Goal: Task Accomplishment & Management: Manage account settings

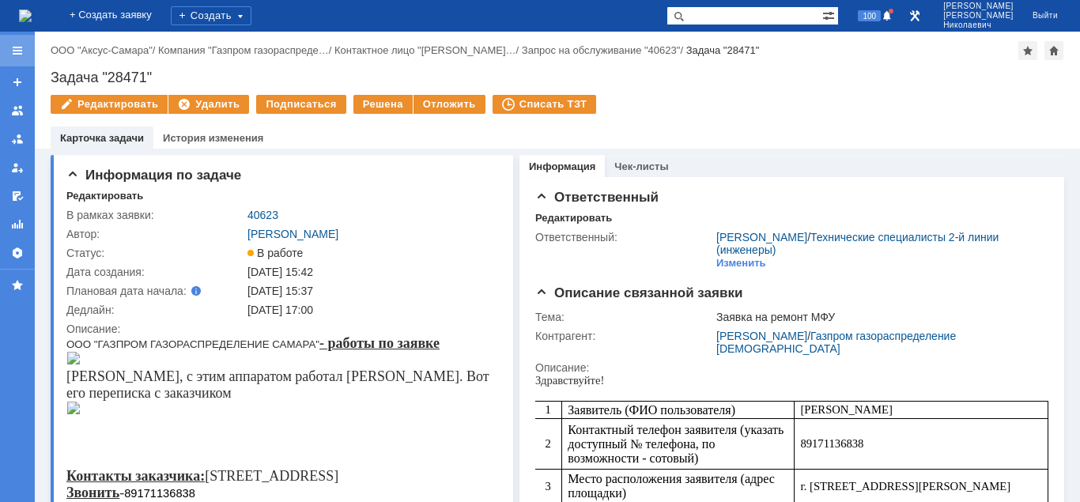
click at [21, 54] on div at bounding box center [17, 50] width 13 height 13
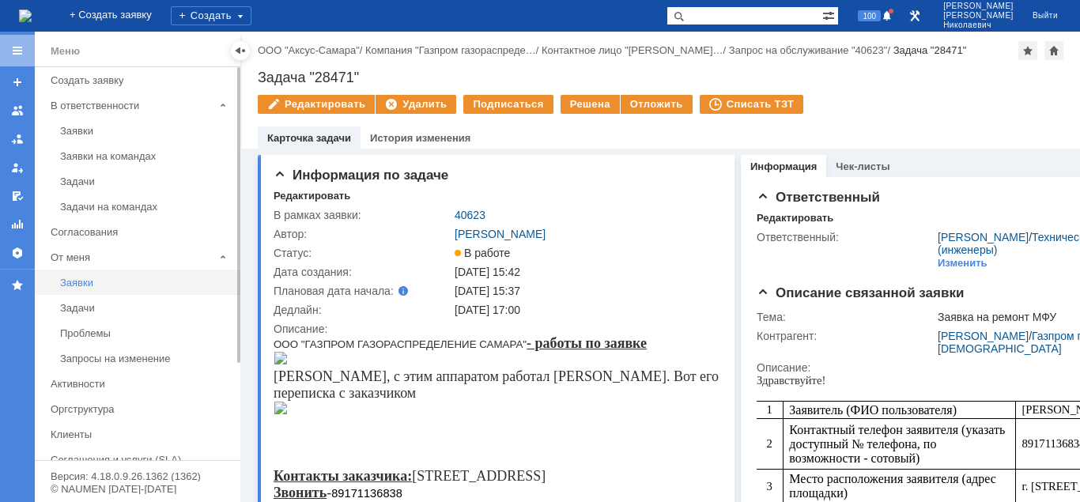
click at [69, 285] on div "Заявки" at bounding box center [145, 283] width 171 height 12
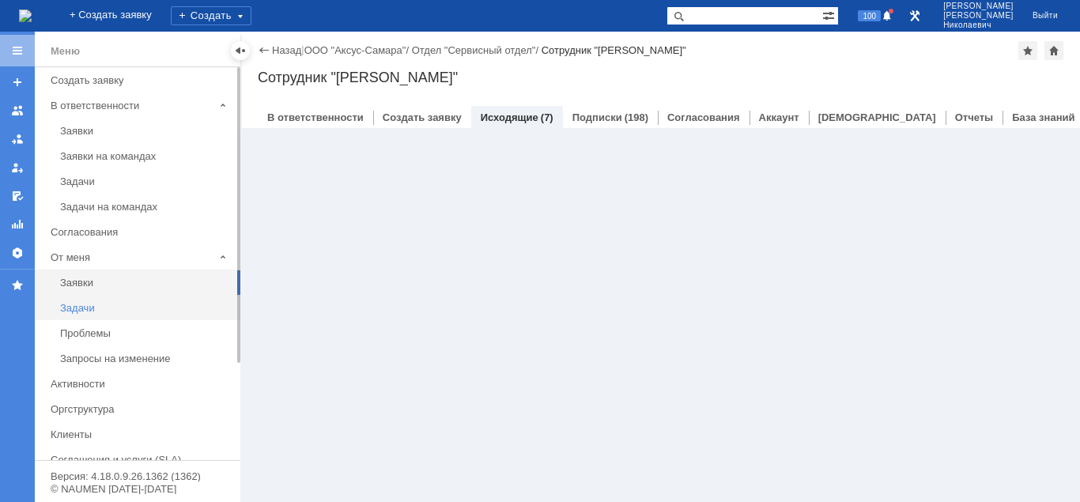
click at [76, 303] on div "Задачи" at bounding box center [145, 308] width 171 height 12
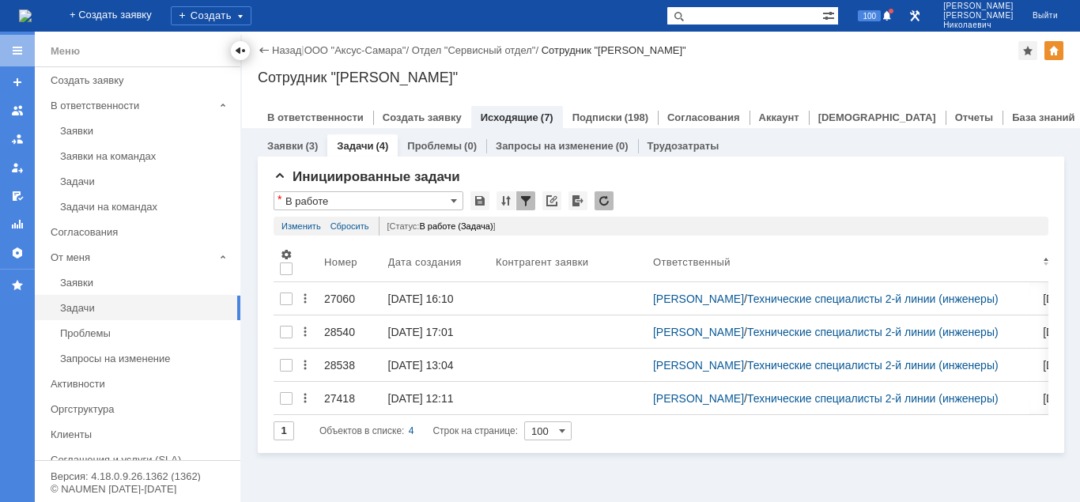
click at [236, 49] on div at bounding box center [240, 50] width 13 height 13
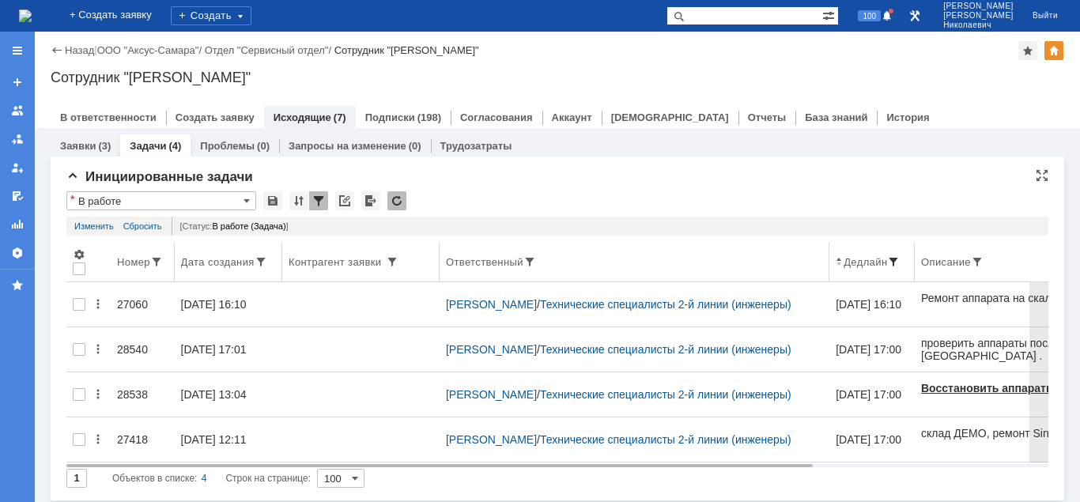
click at [900, 260] on span at bounding box center [893, 261] width 13 height 13
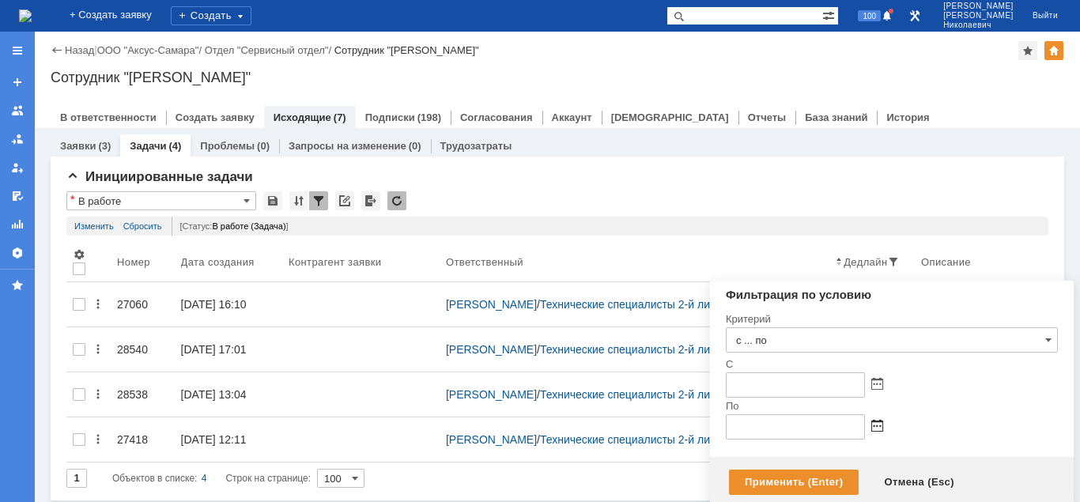
click at [878, 391] on span at bounding box center [877, 385] width 12 height 13
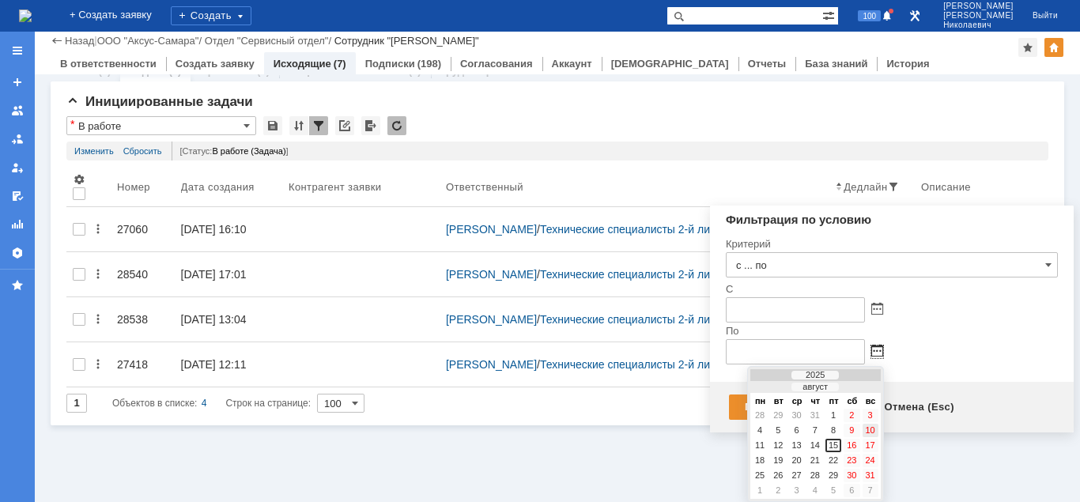
scroll to position [21, 0]
click at [832, 445] on div "15" at bounding box center [834, 445] width 16 height 13
type input "15.08.2025 23:59"
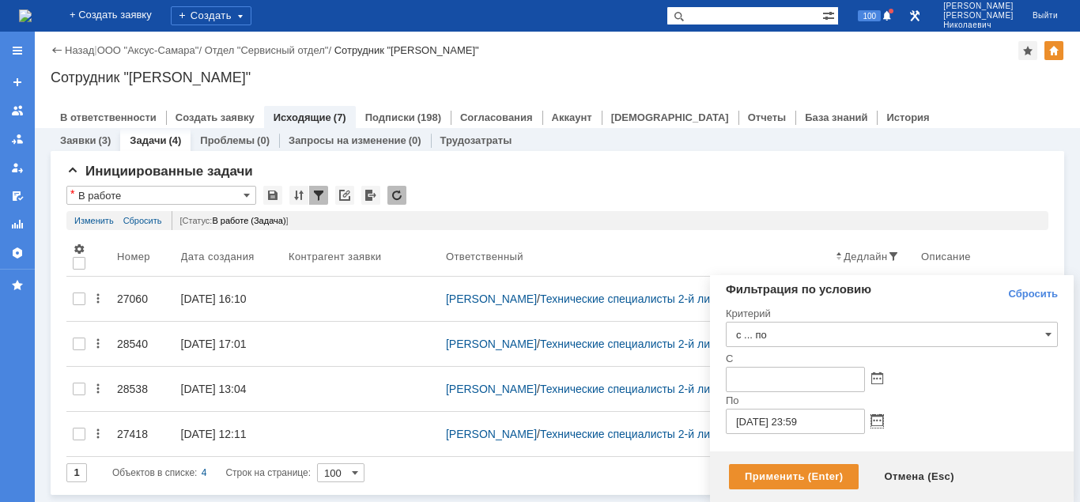
scroll to position [0, 0]
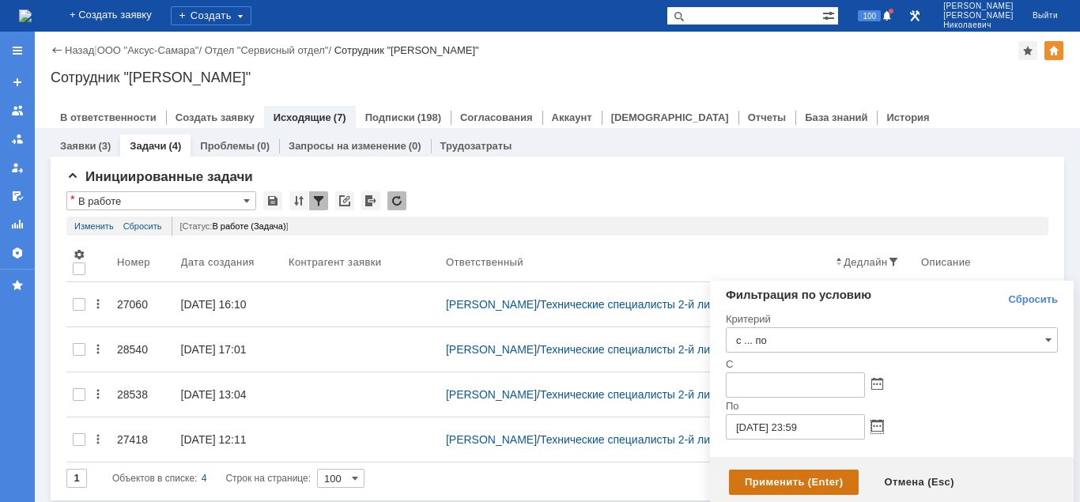
click at [802, 478] on div "Применить (Enter)" at bounding box center [794, 482] width 130 height 25
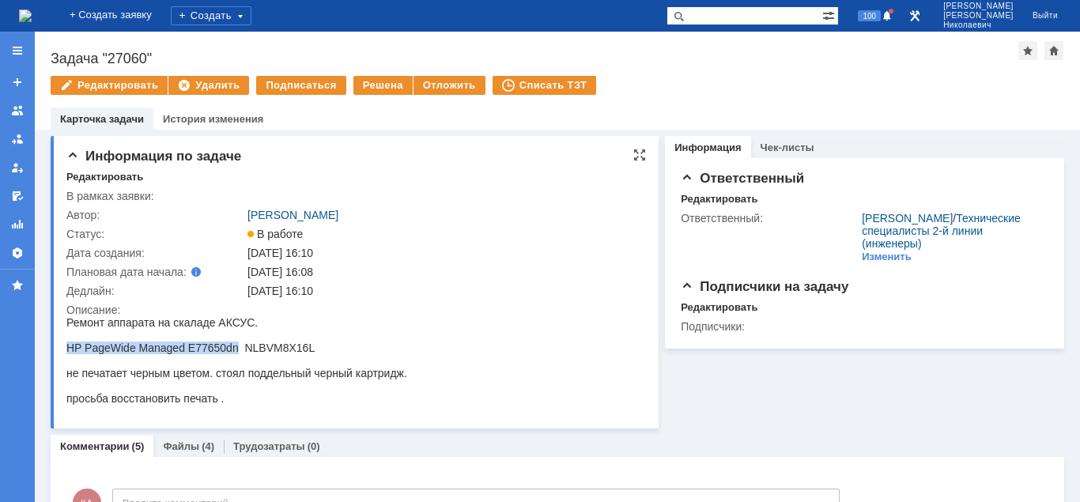
drag, startPoint x: 74, startPoint y: 348, endPoint x: 373, endPoint y: 377, distance: 300.3
click at [239, 350] on div "HP PageWide Managed E77650dn NLBVM8X16L" at bounding box center [236, 348] width 341 height 13
copy div "HP PageWide Managed E77650dn"
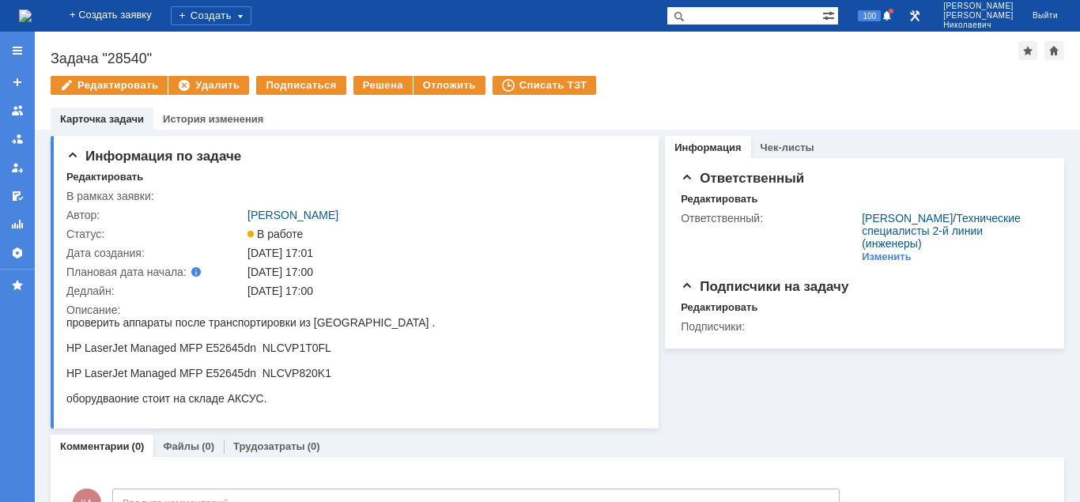
click at [738, 18] on input "text" at bounding box center [745, 15] width 156 height 19
paste input "26746"
type input "26746"
click at [686, 21] on span at bounding box center [676, 15] width 19 height 19
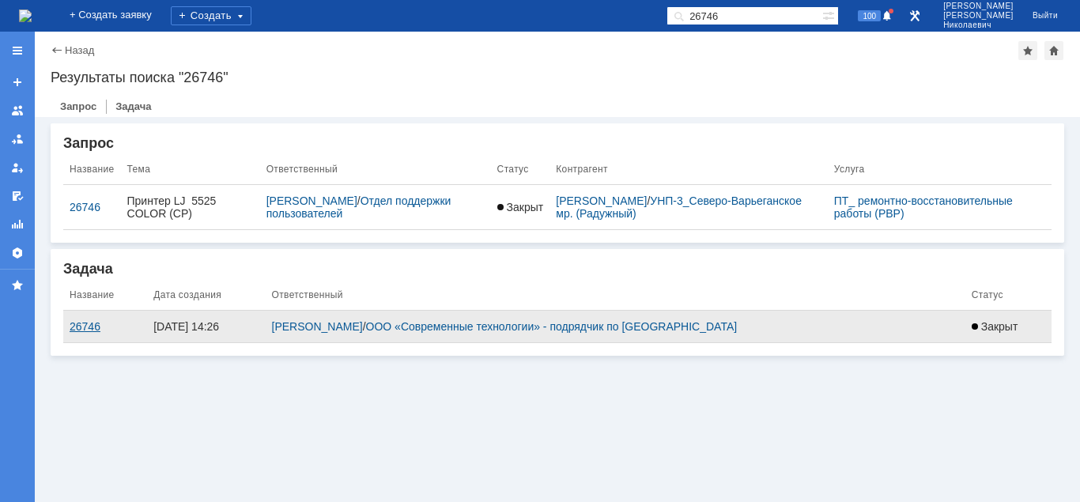
click at [79, 327] on div "26746" at bounding box center [105, 326] width 71 height 13
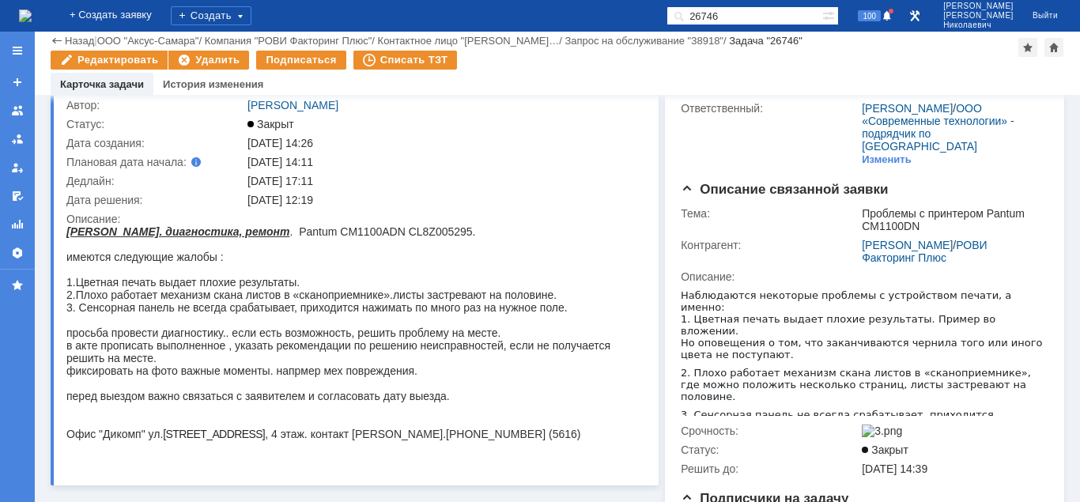
scroll to position [478, 0]
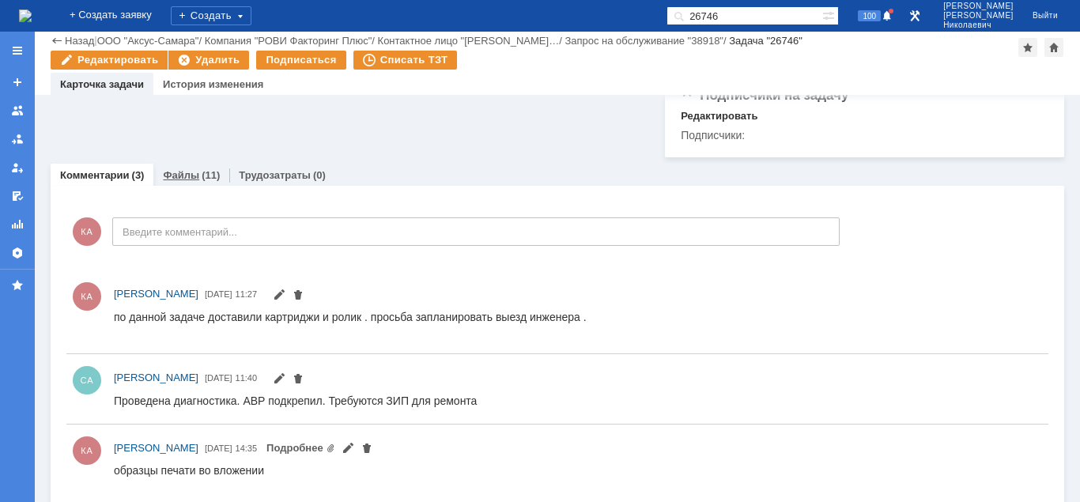
click at [202, 170] on div "(11)" at bounding box center [211, 175] width 18 height 12
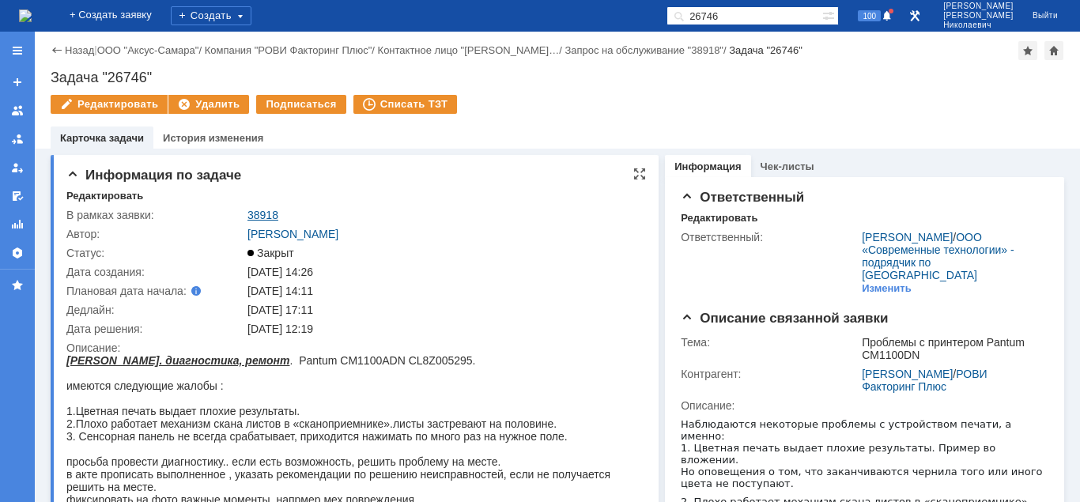
click at [266, 213] on link "38918" at bounding box center [263, 215] width 31 height 13
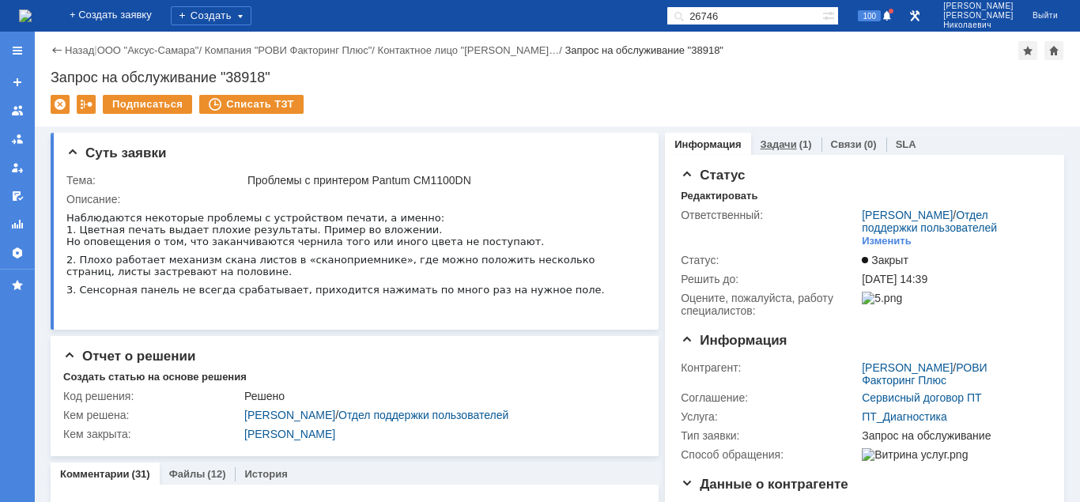
click at [771, 144] on link "Задачи" at bounding box center [779, 144] width 36 height 12
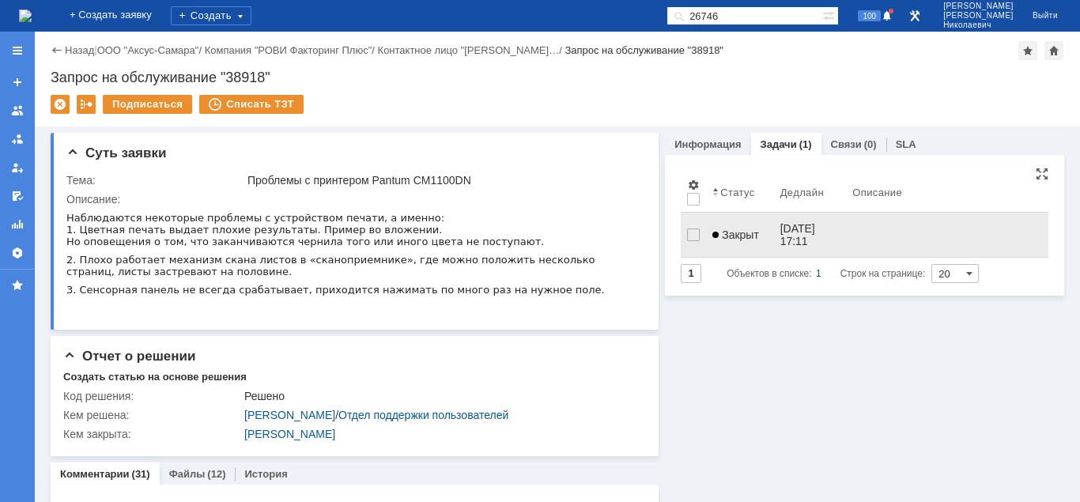
click at [752, 233] on span "Закрыт" at bounding box center [735, 235] width 47 height 13
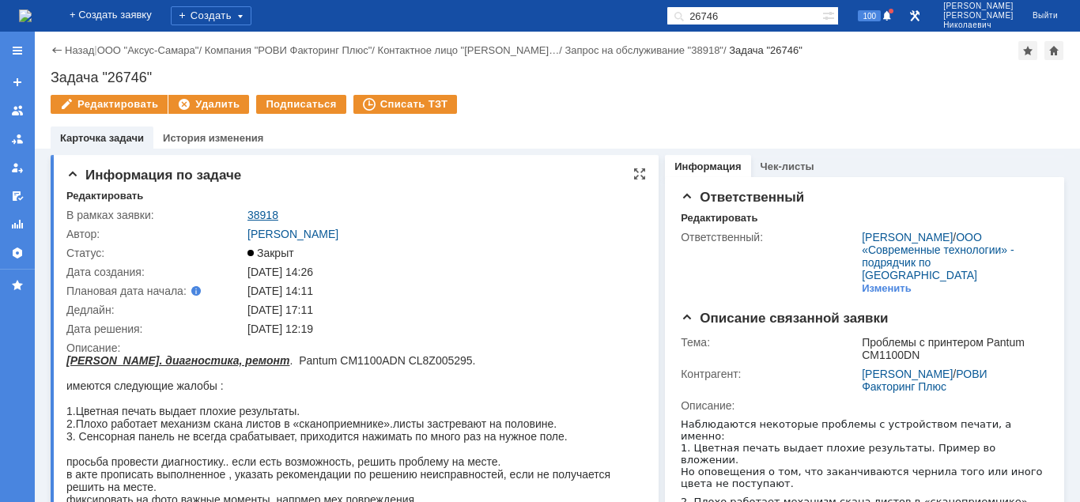
click at [260, 214] on link "38918" at bounding box center [263, 215] width 31 height 13
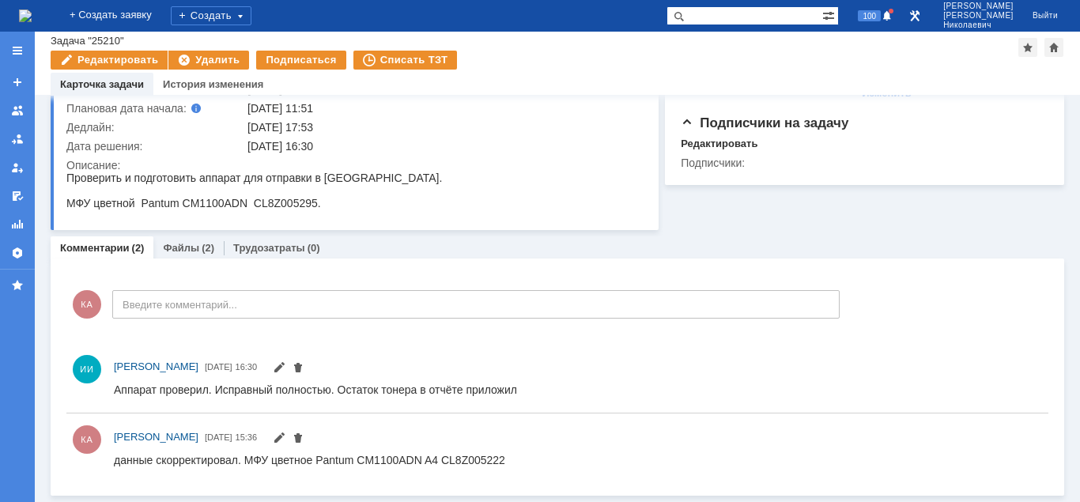
scroll to position [127, 0]
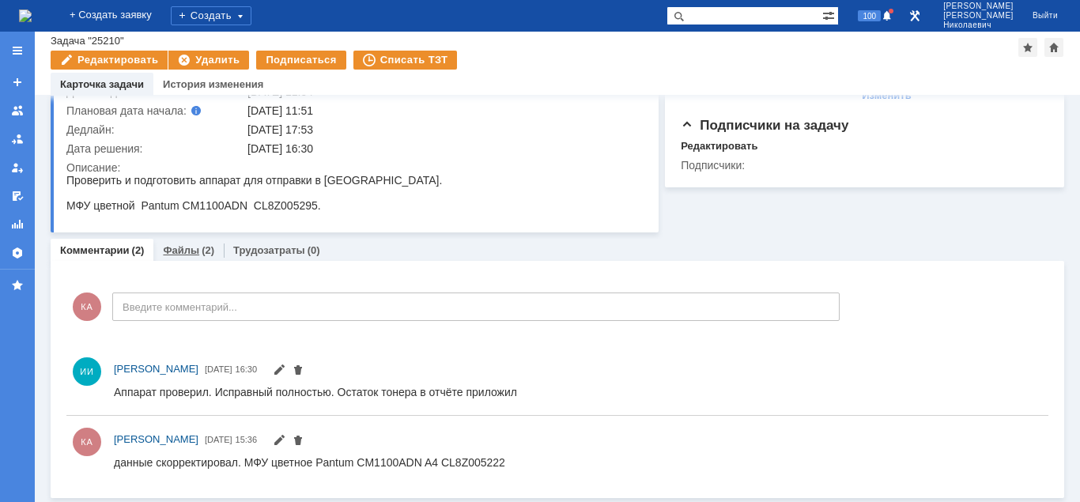
click at [190, 249] on link "Файлы" at bounding box center [181, 250] width 36 height 12
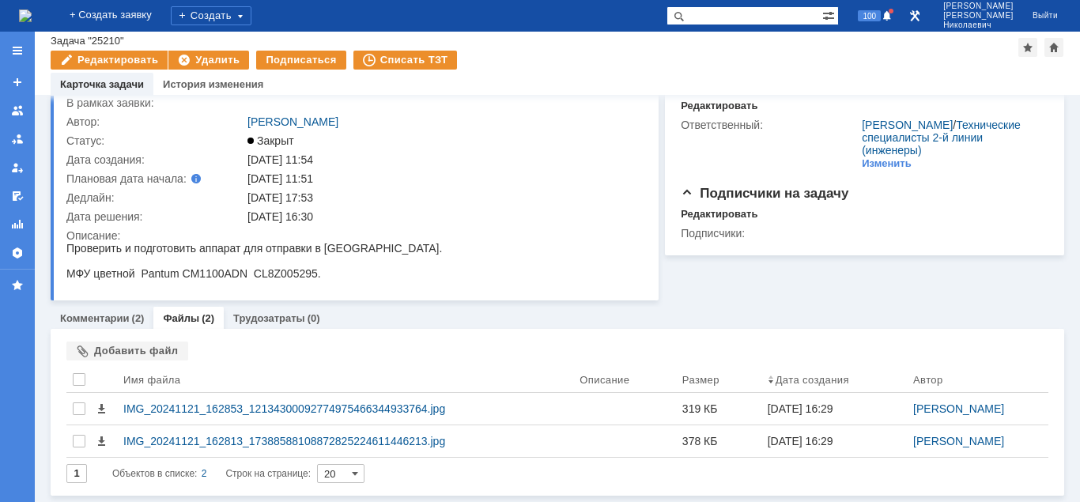
scroll to position [59, 0]
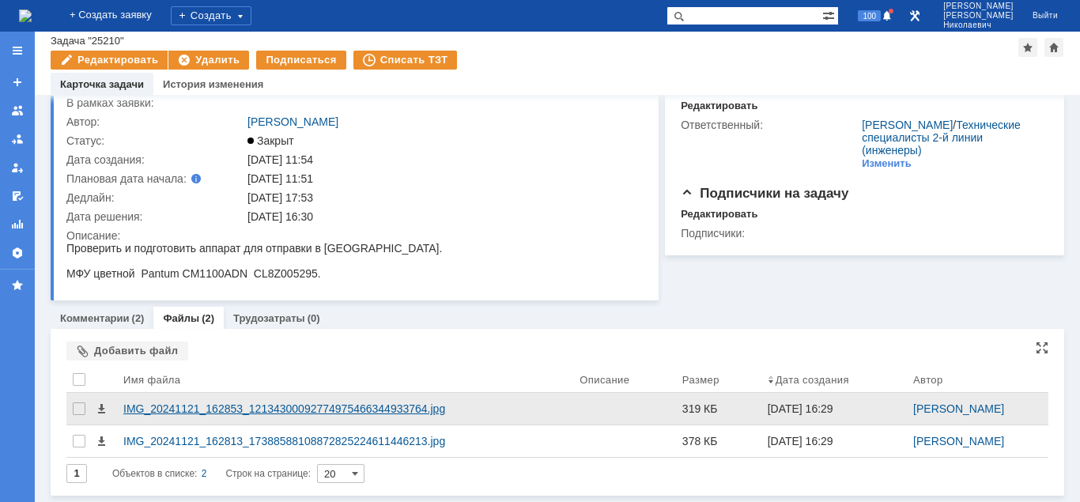
click at [201, 406] on div "IMG_20241121_162853_12134300092774975466344933764.jpg" at bounding box center [345, 409] width 444 height 13
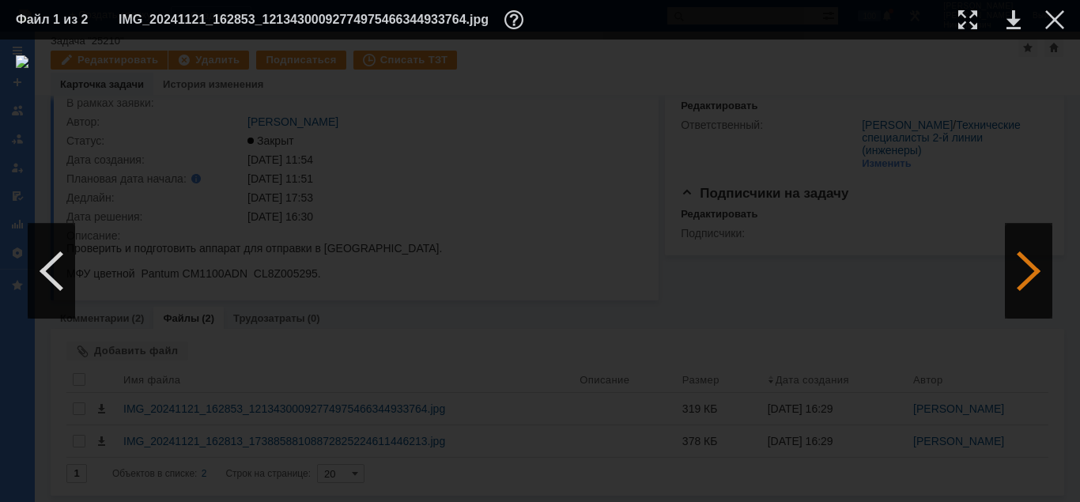
click at [1026, 279] on div at bounding box center [1028, 271] width 47 height 95
click at [968, 16] on div at bounding box center [967, 19] width 19 height 19
drag, startPoint x: 469, startPoint y: 494, endPoint x: 259, endPoint y: 495, distance: 210.3
click at [259, 495] on div at bounding box center [540, 271] width 1080 height 463
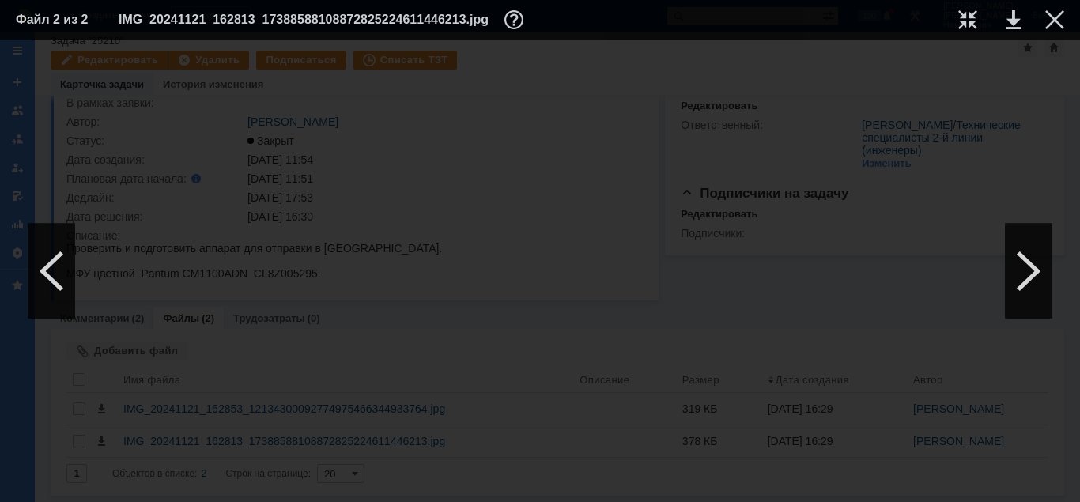
scroll to position [705, 191]
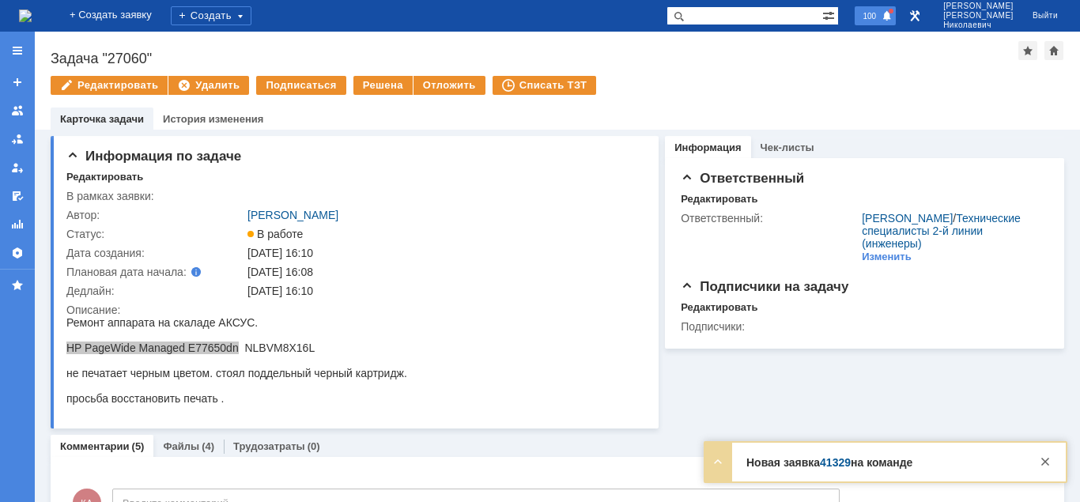
click at [881, 13] on span "100" at bounding box center [869, 15] width 23 height 11
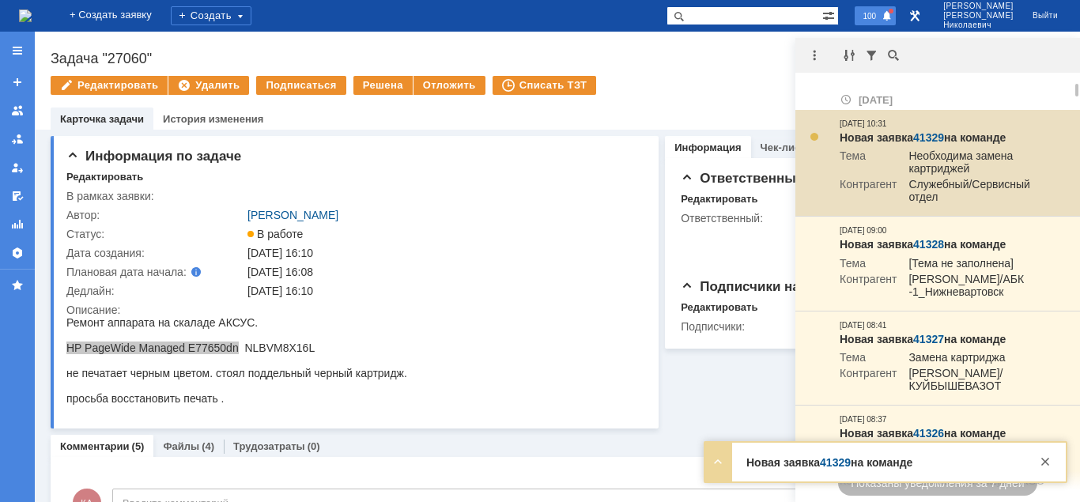
click at [930, 129] on td "Новая заявка 41329 на команде Тема Необходима замена картриджей Контрагент Служ…" at bounding box center [942, 163] width 218 height 107
click at [927, 133] on link "41329" at bounding box center [928, 137] width 31 height 13
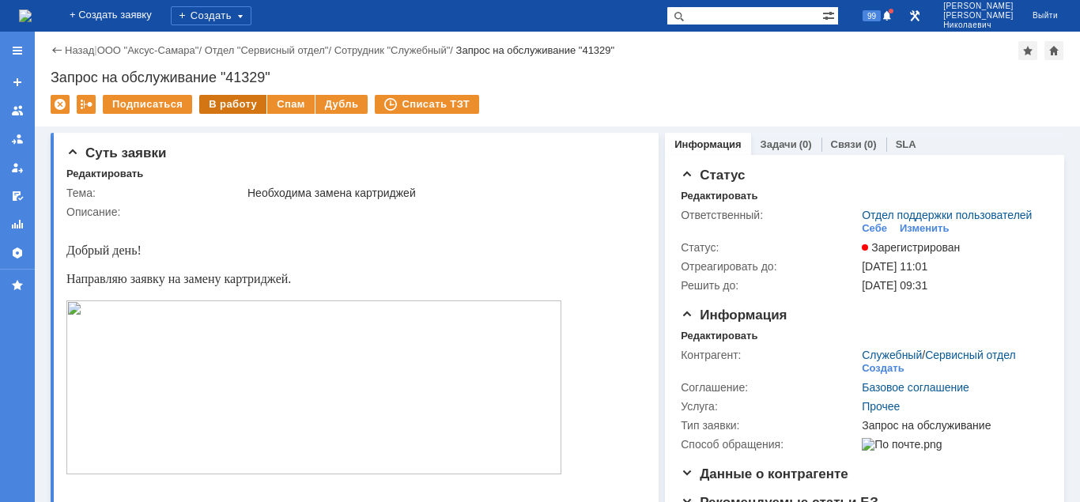
click at [229, 105] on div "В работу" at bounding box center [232, 104] width 67 height 19
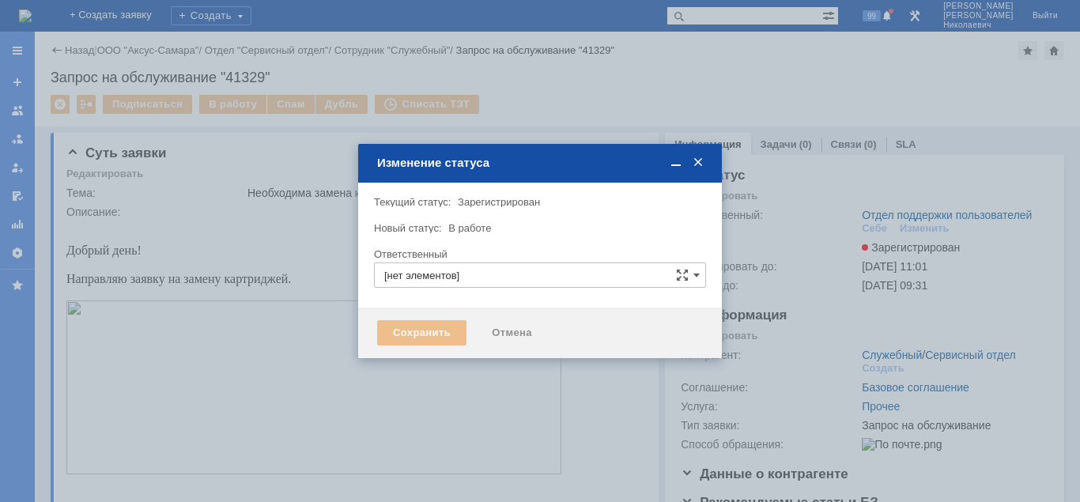
type input "Отдел поддержки пользователей"
type input "[PERSON_NAME]"
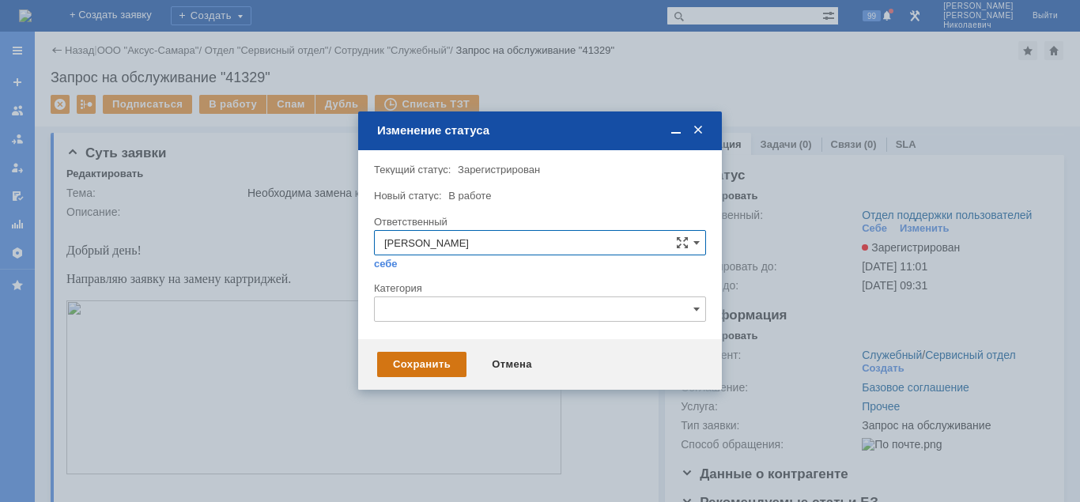
click at [428, 365] on div "Сохранить" at bounding box center [421, 364] width 89 height 25
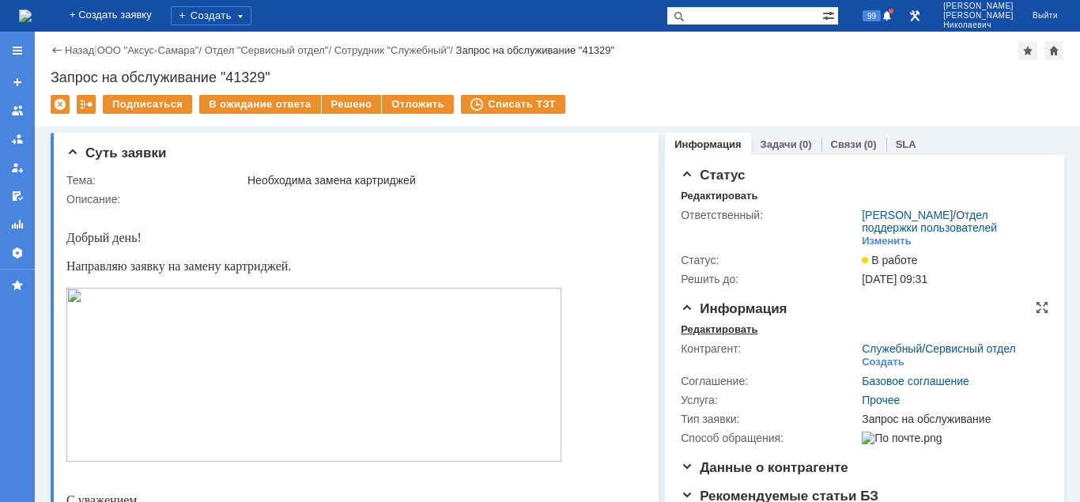
click at [714, 334] on div "Редактировать" at bounding box center [719, 329] width 77 height 13
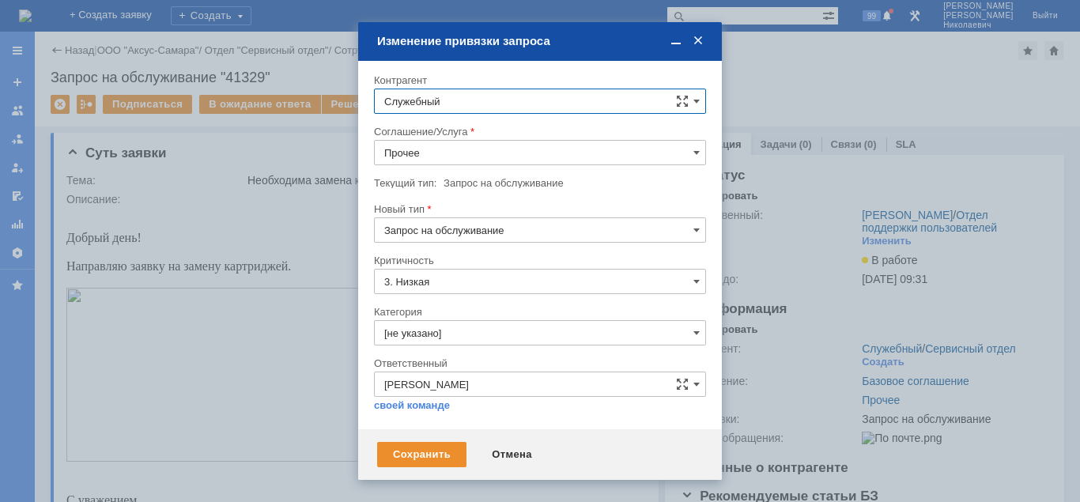
click at [459, 155] on input "Прочее" at bounding box center [540, 152] width 332 height 25
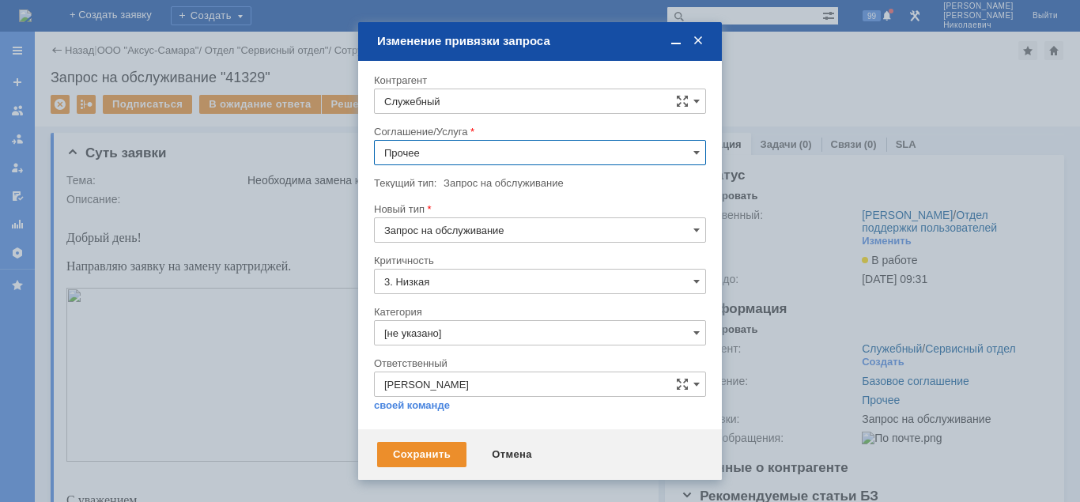
scroll to position [293, 0]
drag, startPoint x: 516, startPoint y: 455, endPoint x: 463, endPoint y: 251, distance: 210.8
click at [516, 455] on div "Отмена" at bounding box center [512, 454] width 72 height 25
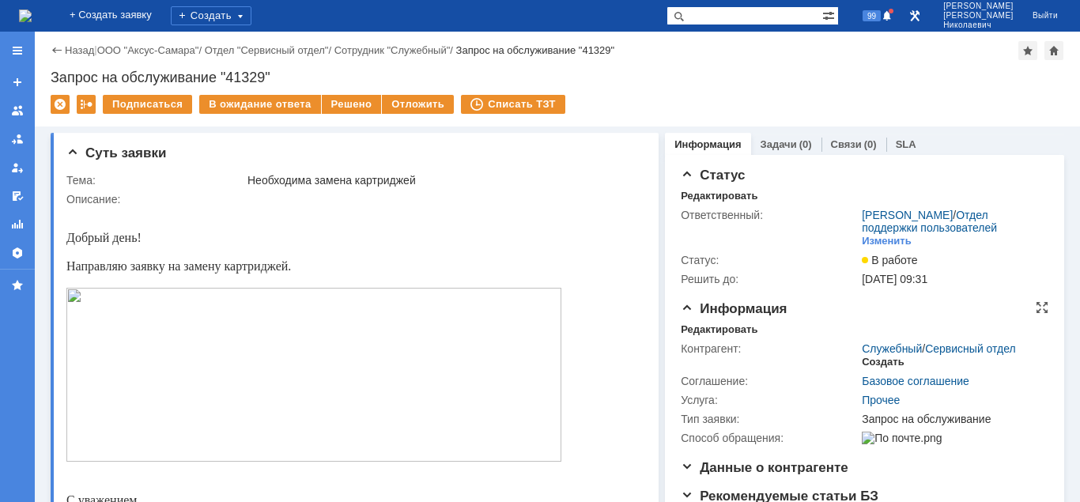
click at [885, 360] on div "Создать" at bounding box center [883, 362] width 42 height 13
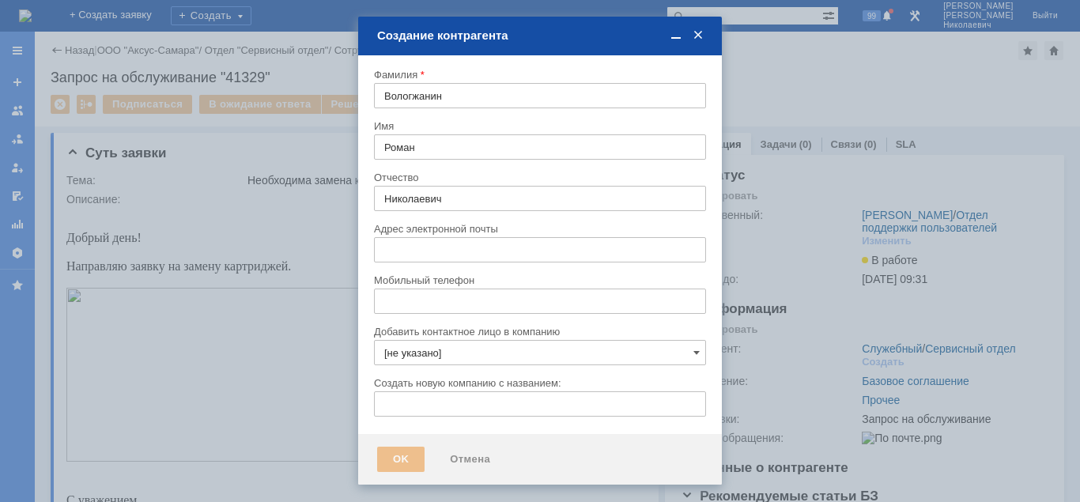
type input "rnvologzhanin@udn.rosneft.ru"
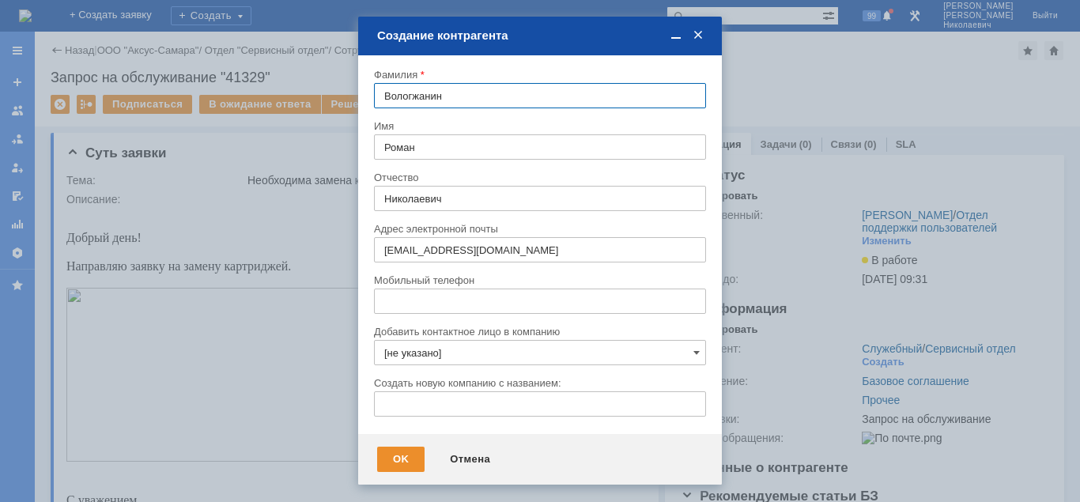
click at [406, 355] on input "[не указано]" at bounding box center [540, 352] width 332 height 25
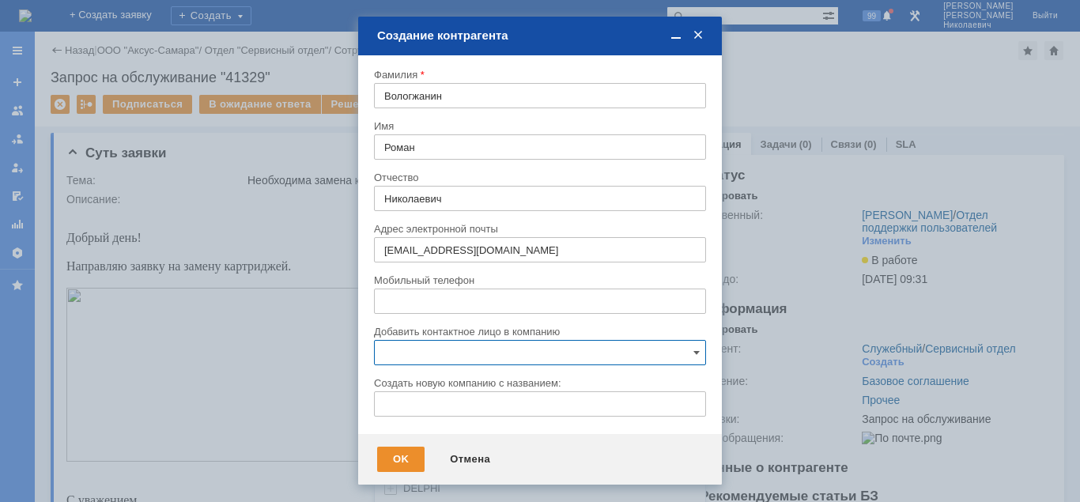
scroll to position [76, 0]
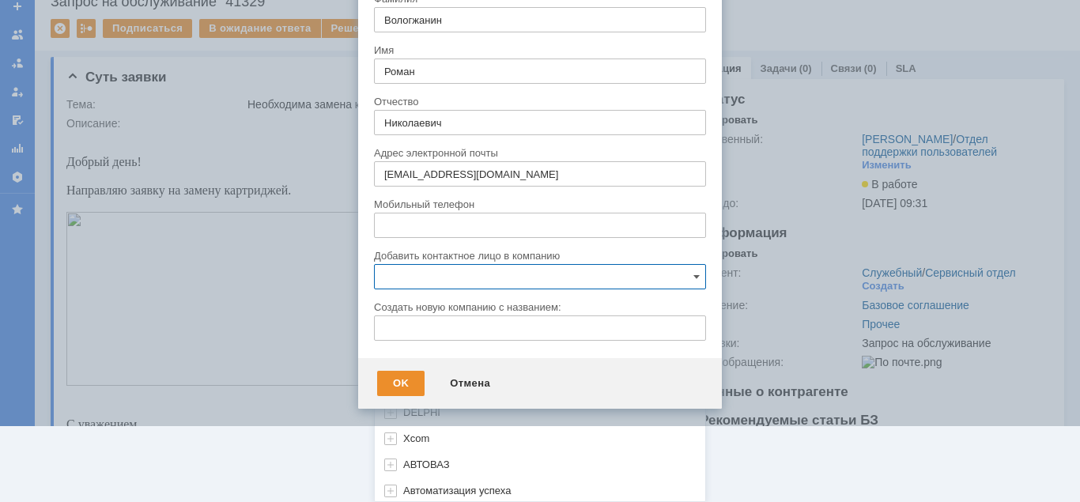
click at [405, 278] on input "text" at bounding box center [540, 276] width 332 height 25
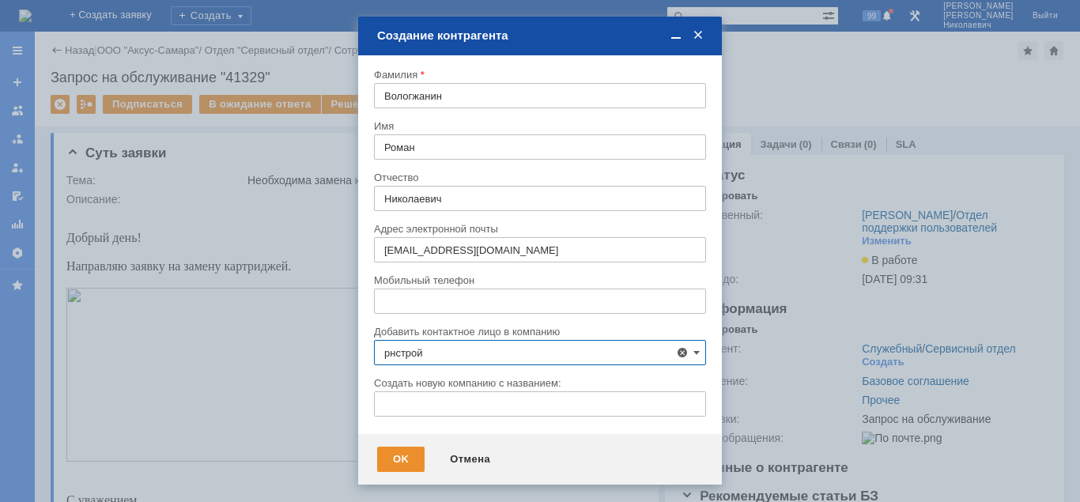
scroll to position [0, 0]
type input "р"
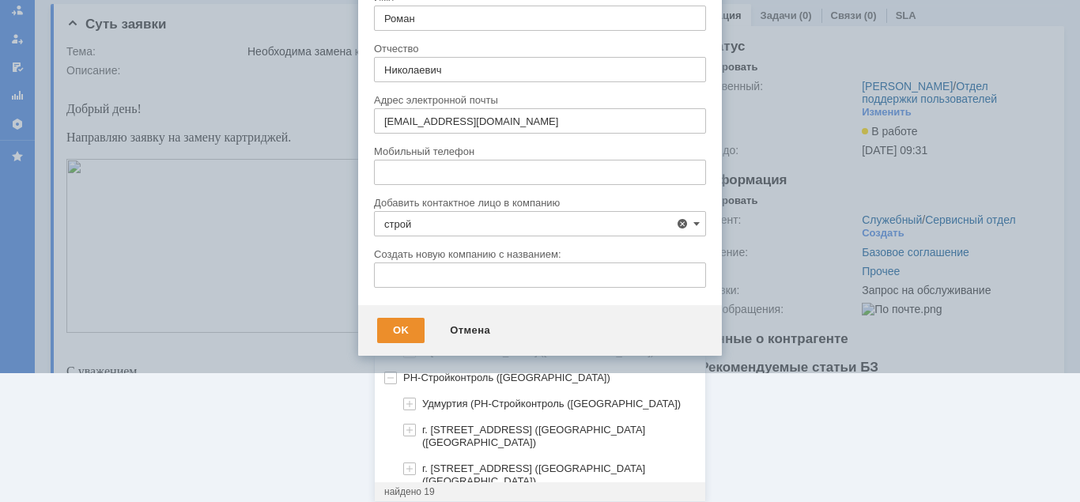
scroll to position [161, 0]
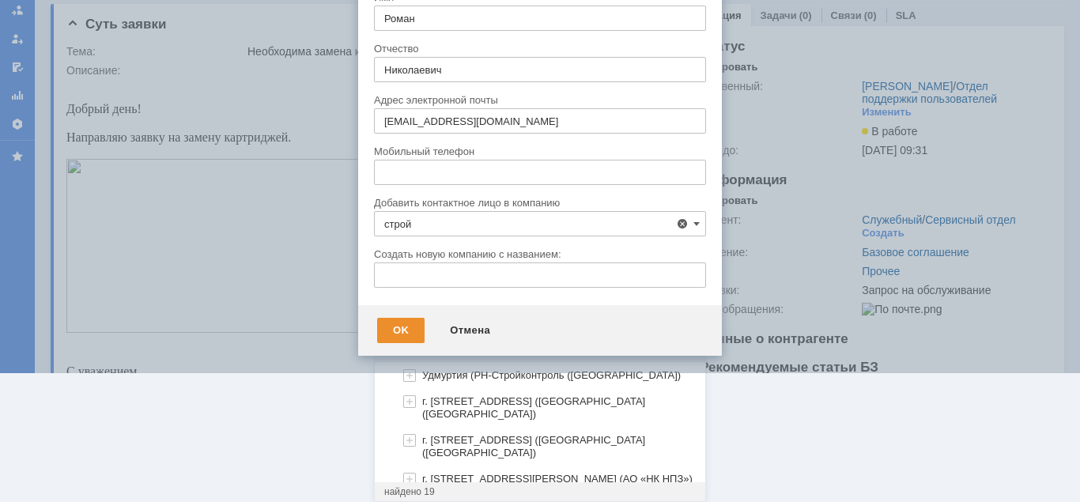
click at [497, 343] on span "РН-Стройконтроль (Уфа)" at bounding box center [506, 349] width 207 height 12
type input "РН-Стройконтроль (Уфа)"
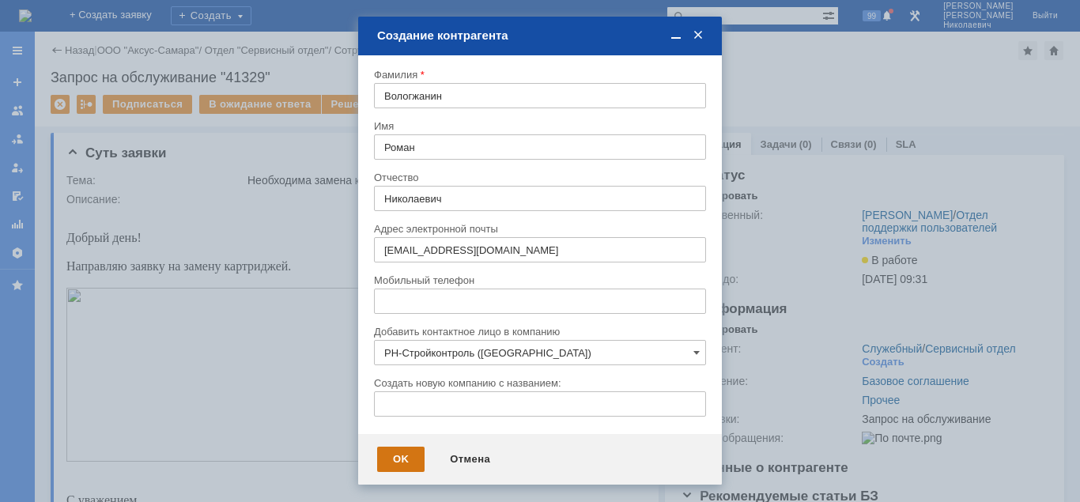
click at [400, 459] on div "OK" at bounding box center [400, 459] width 47 height 25
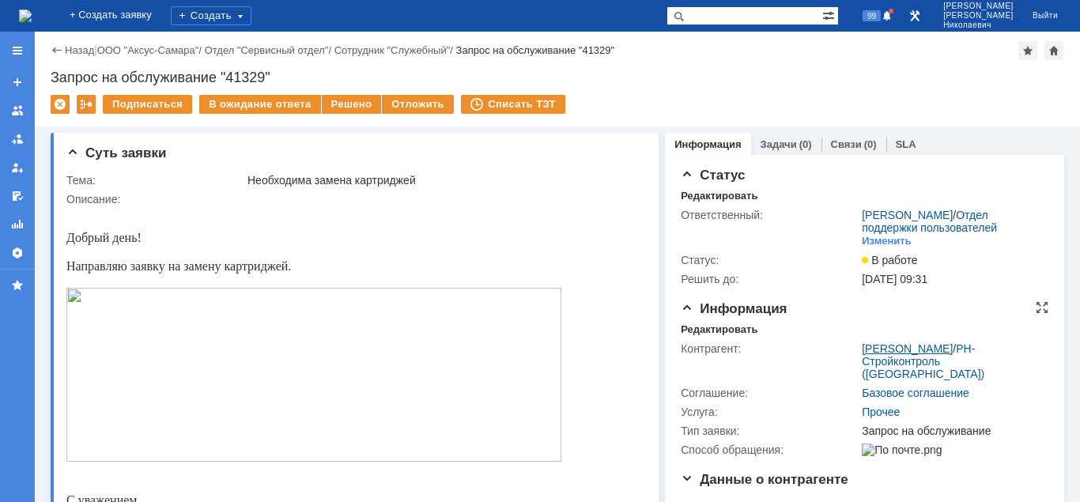
click at [887, 347] on link "Вологжанин Роман Николаевич" at bounding box center [907, 348] width 91 height 13
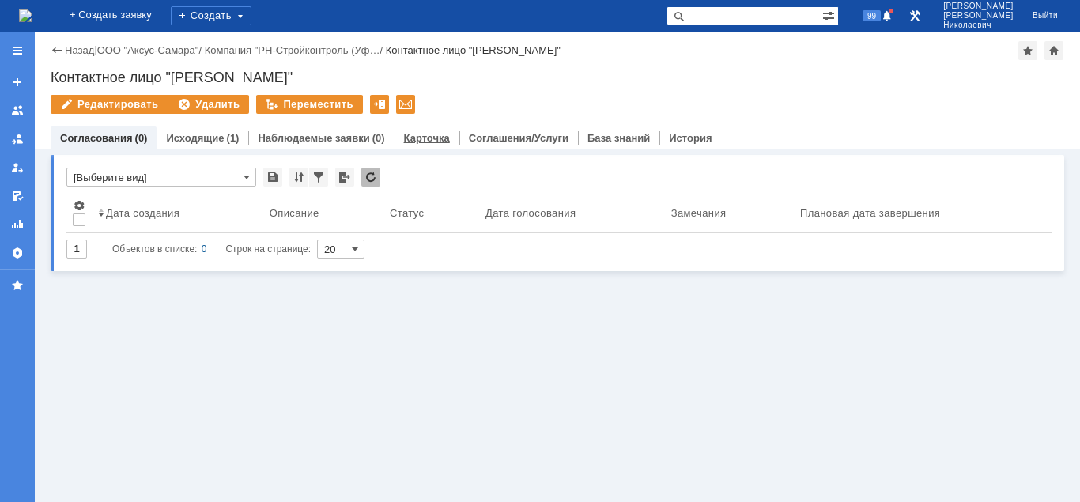
click at [408, 134] on link "Карточка" at bounding box center [427, 138] width 46 height 12
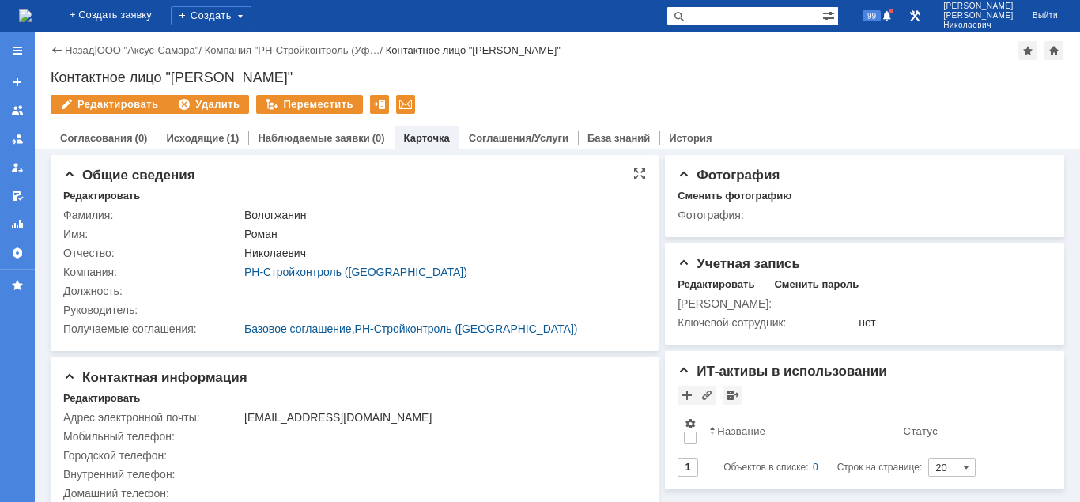
scroll to position [20, 0]
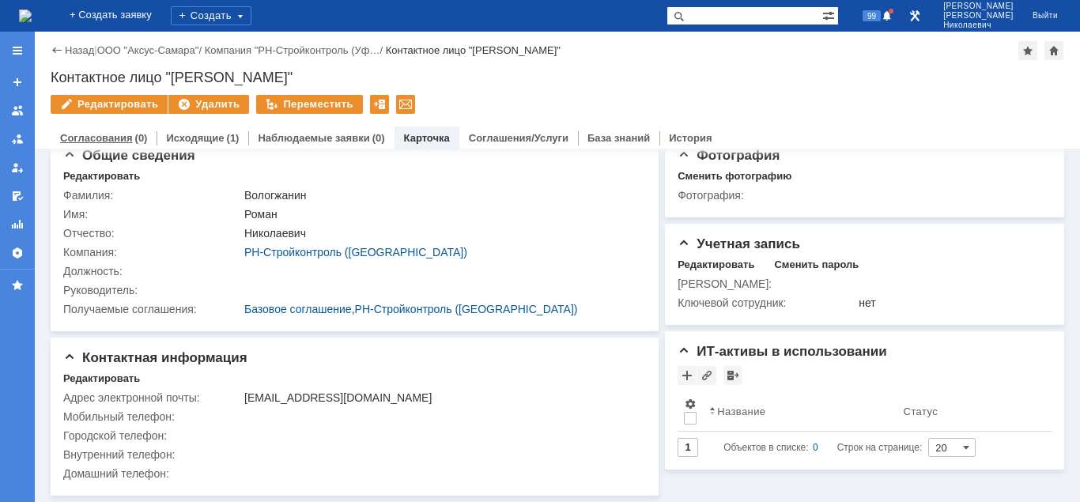
click at [115, 141] on link "Согласования" at bounding box center [96, 138] width 73 height 12
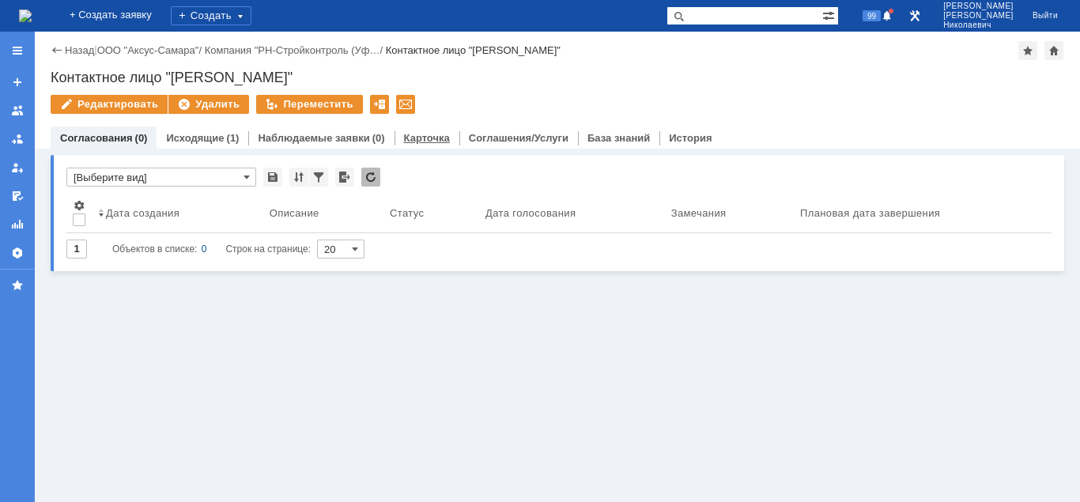
click at [410, 137] on link "Карточка" at bounding box center [427, 138] width 46 height 12
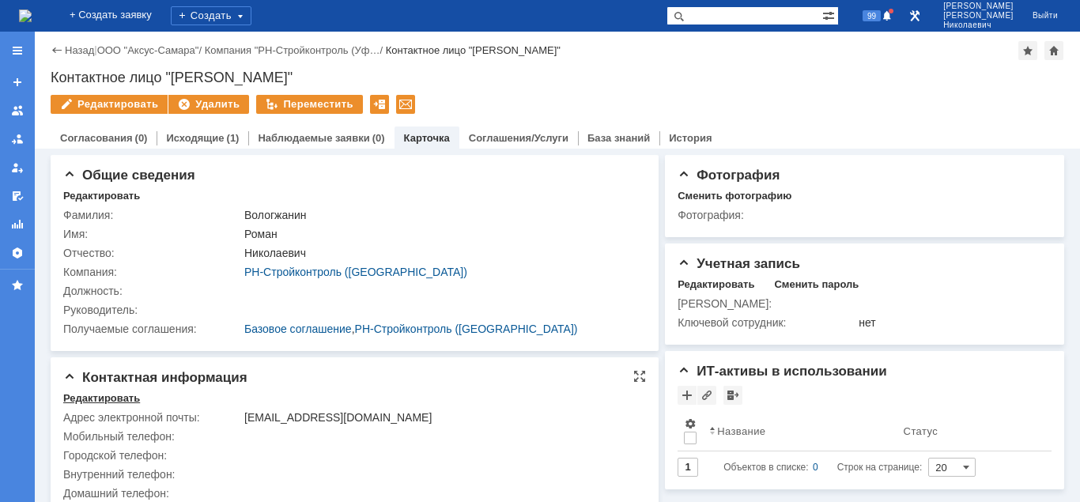
click at [87, 399] on div "Редактировать" at bounding box center [101, 398] width 77 height 13
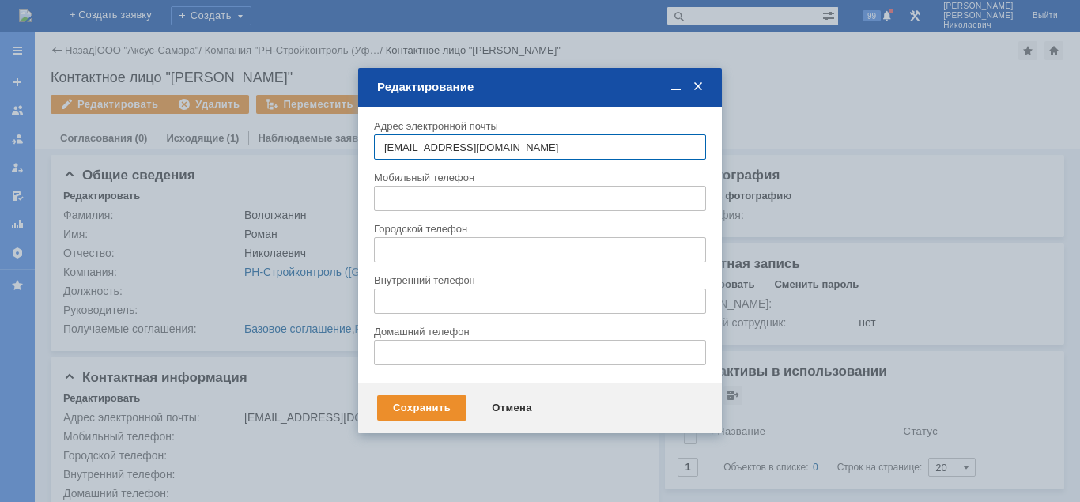
click at [414, 200] on input "text" at bounding box center [540, 198] width 332 height 25
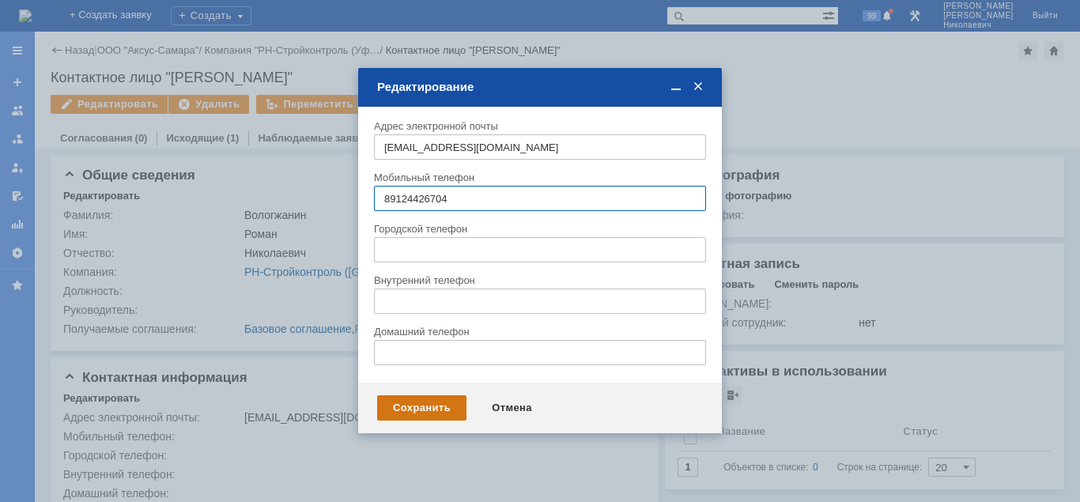
type input "89124426704"
click at [415, 404] on div "Сохранить" at bounding box center [421, 407] width 89 height 25
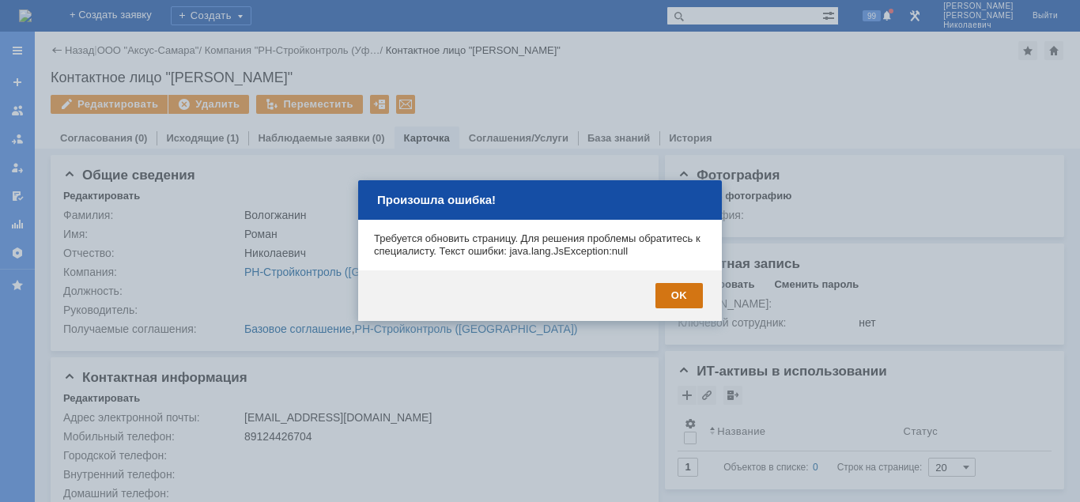
click at [677, 294] on div "OK" at bounding box center [679, 295] width 47 height 25
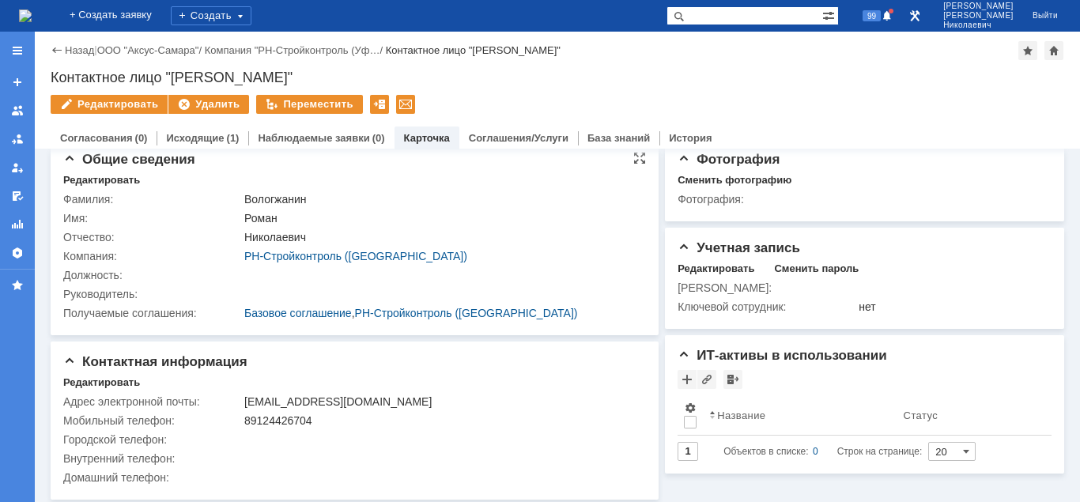
scroll to position [20, 0]
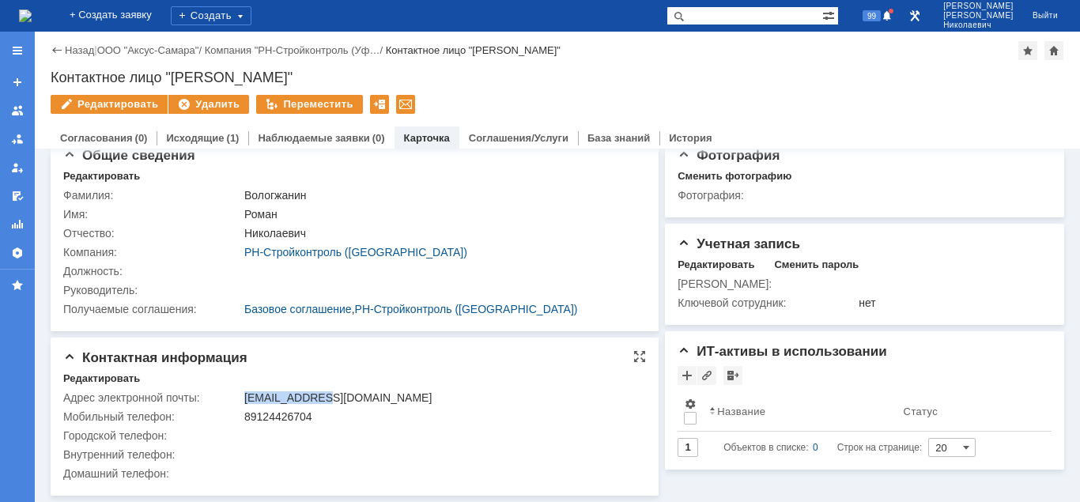
drag, startPoint x: 245, startPoint y: 396, endPoint x: 312, endPoint y: 402, distance: 67.4
click at [312, 402] on div "rnvologzhanin@udn.rosneft.ru" at bounding box center [440, 397] width 393 height 13
copy div "rnvologzhanin"
click at [701, 266] on div "Редактировать" at bounding box center [716, 265] width 77 height 13
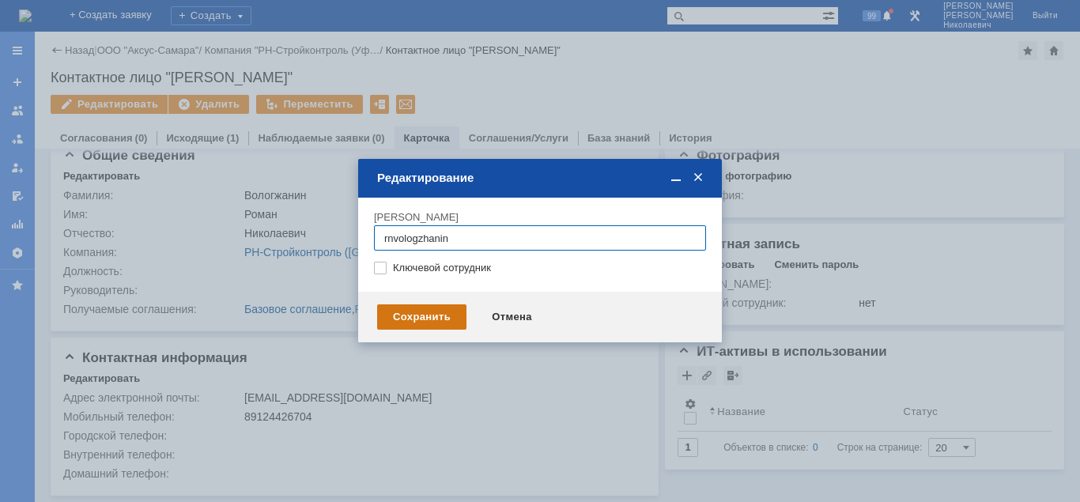
type input "rnvologzhanin"
click at [438, 315] on div "Сохранить" at bounding box center [421, 316] width 89 height 25
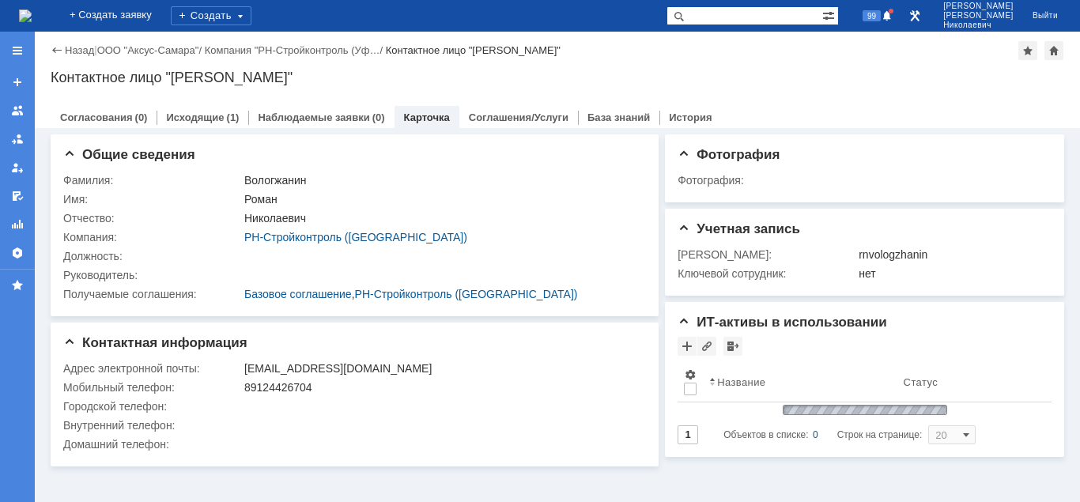
scroll to position [0, 0]
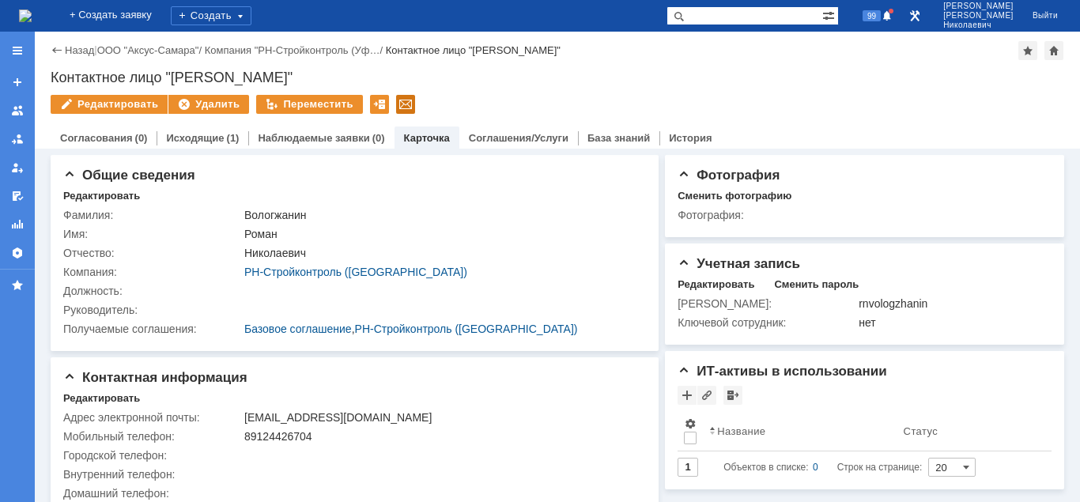
click at [396, 101] on div at bounding box center [405, 104] width 19 height 19
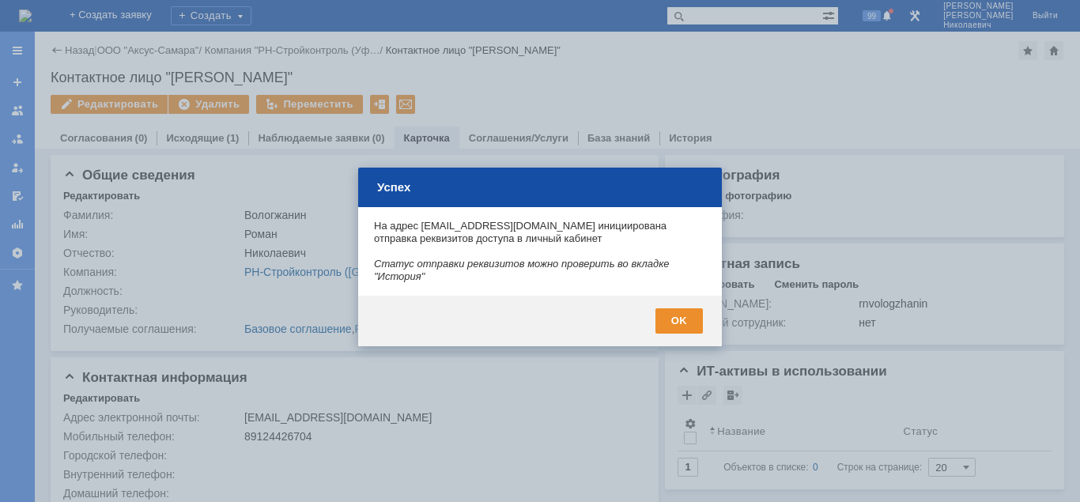
click at [657, 305] on div "OK" at bounding box center [540, 321] width 364 height 51
click at [669, 308] on div "OK" at bounding box center [679, 320] width 47 height 25
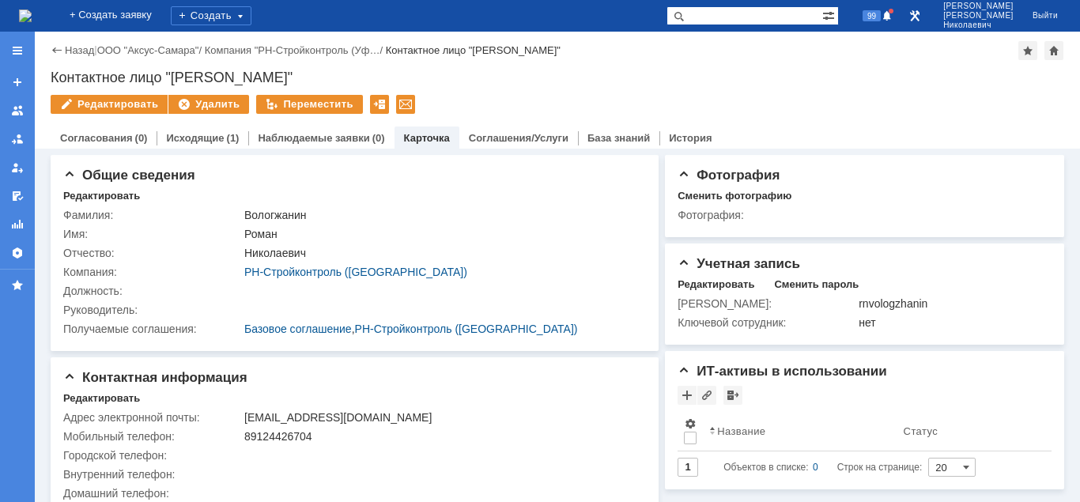
click at [67, 55] on link "Назад" at bounding box center [79, 50] width 29 height 12
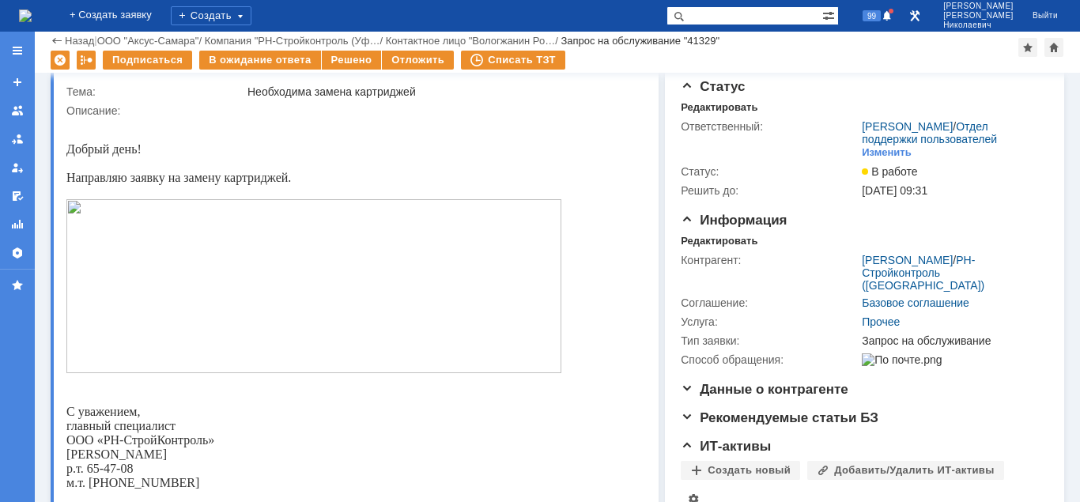
scroll to position [196, 0]
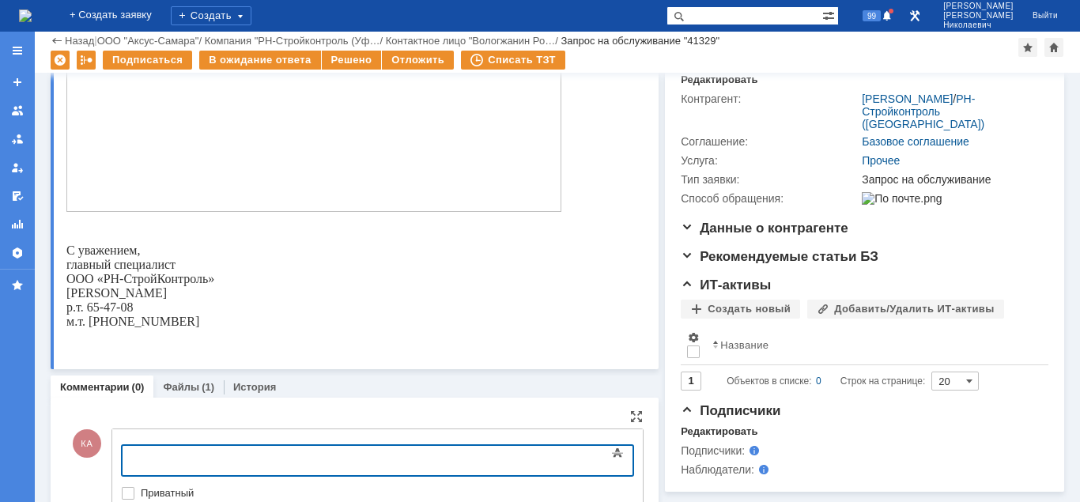
click at [171, 452] on body at bounding box center [250, 459] width 237 height 27
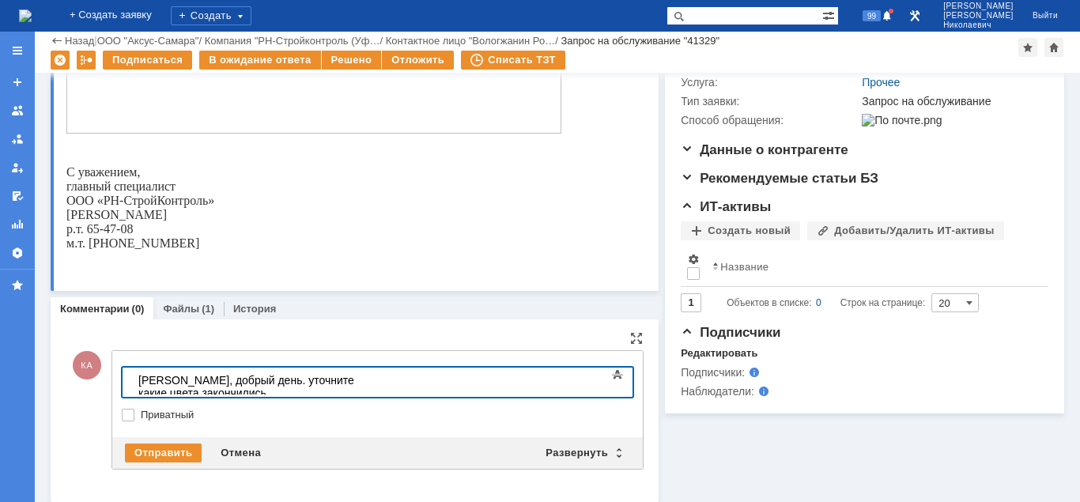
scroll to position [279, 0]
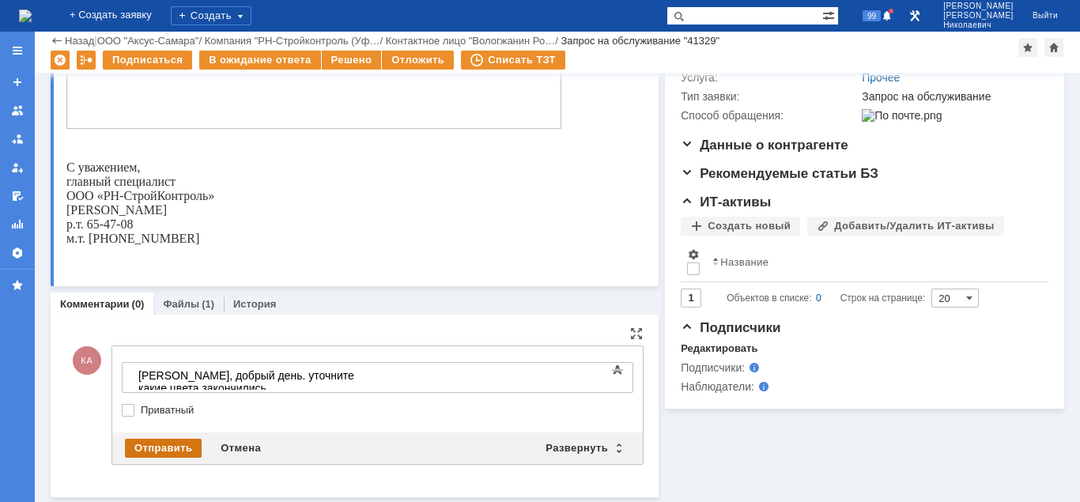
click at [170, 445] on div "Отправить" at bounding box center [163, 448] width 77 height 19
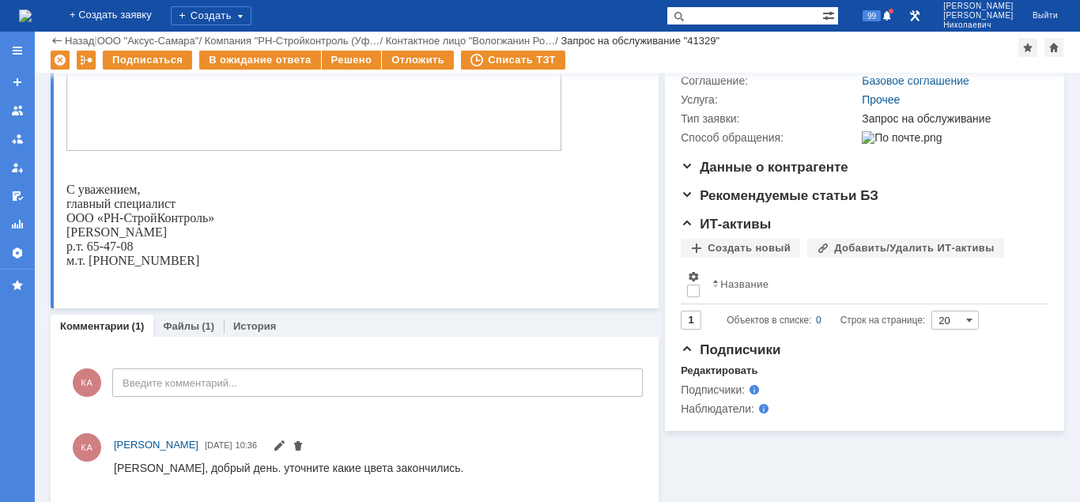
scroll to position [264, 0]
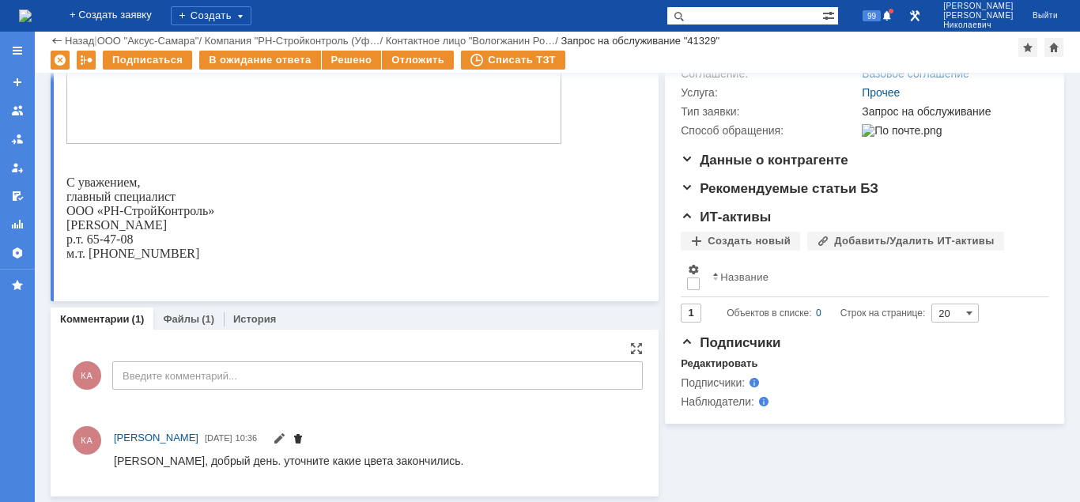
click at [304, 438] on span at bounding box center [298, 440] width 13 height 13
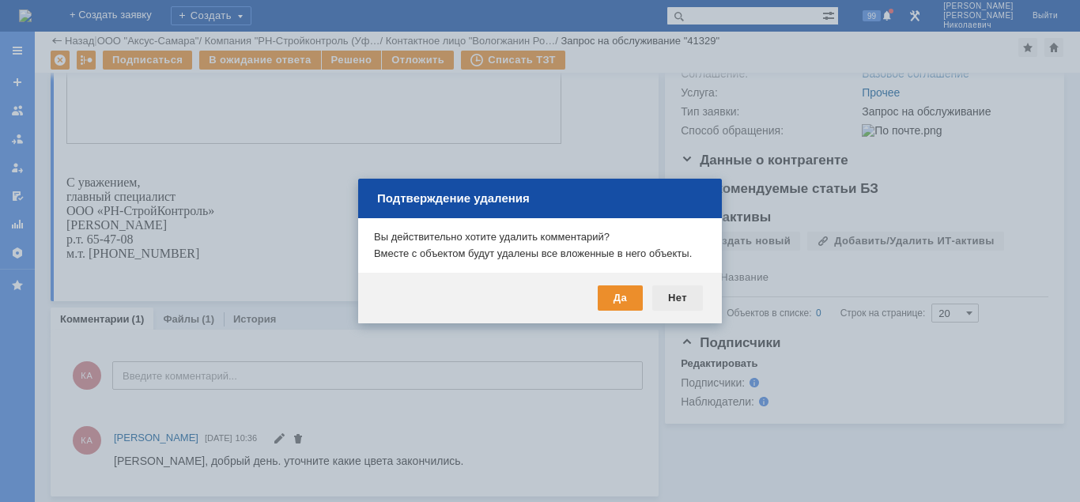
click at [664, 297] on div "Нет" at bounding box center [677, 297] width 51 height 25
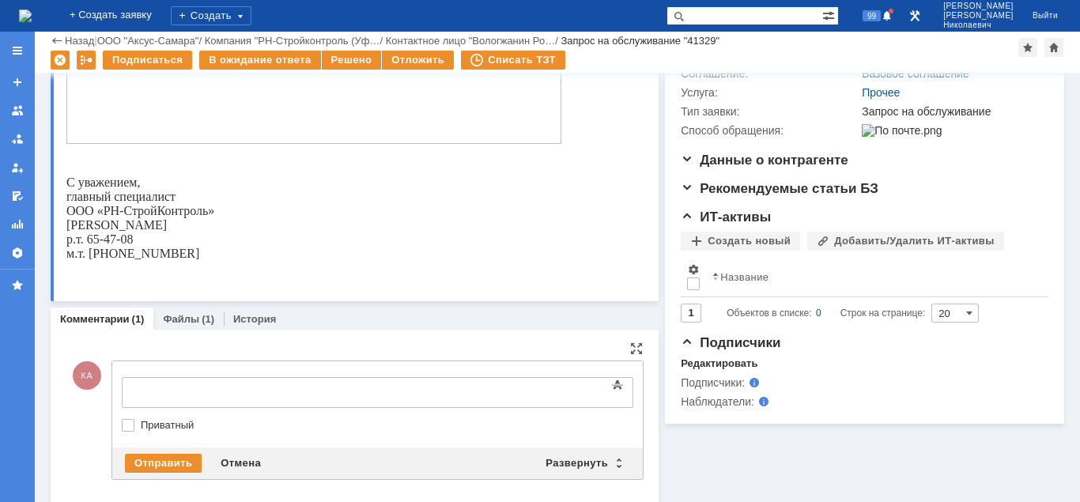
scroll to position [0, 0]
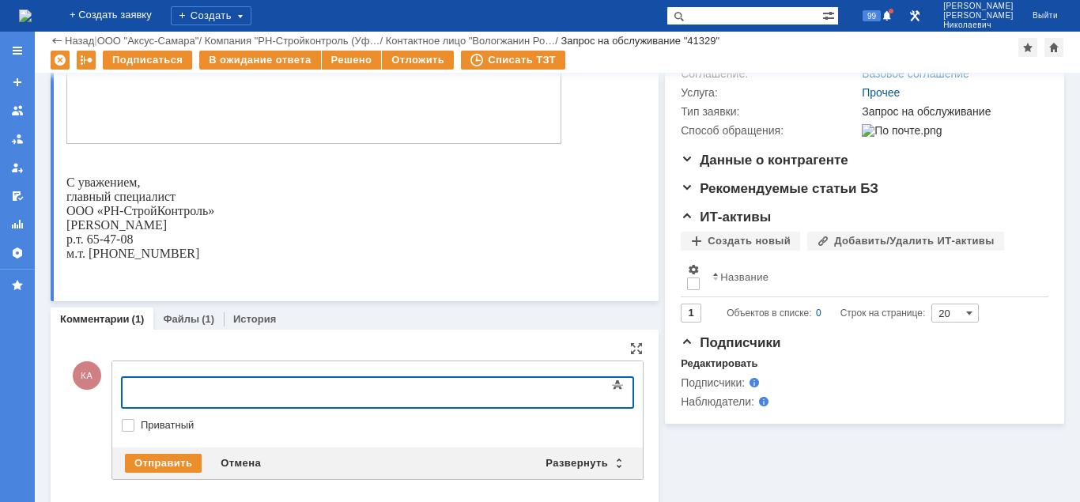
click at [175, 391] on div at bounding box center [250, 390] width 225 height 13
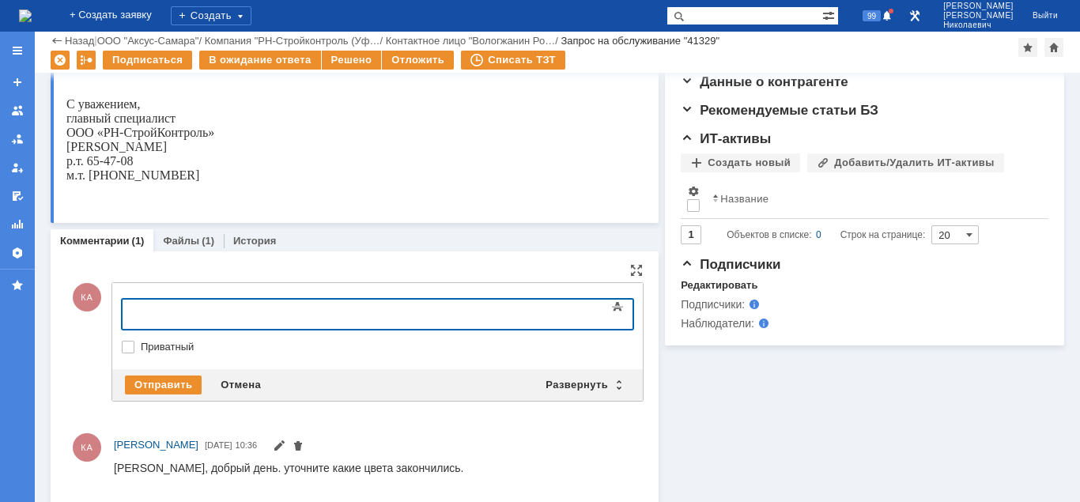
scroll to position [347, 0]
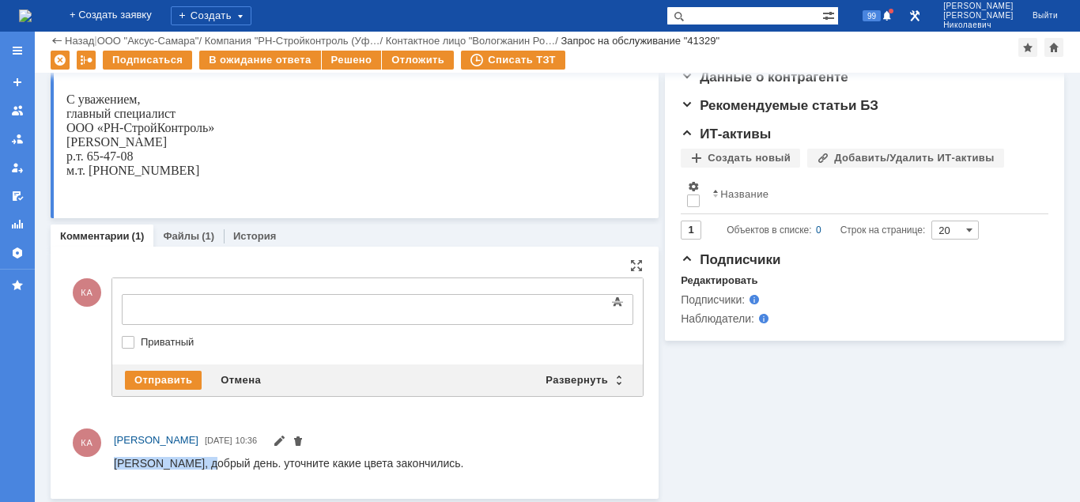
drag, startPoint x: 117, startPoint y: 463, endPoint x: 213, endPoint y: 464, distance: 95.7
click at [213, 464] on div "Роман Николаевич, добрый день. уточните какие цвета закончились." at bounding box center [289, 462] width 350 height 13
copy div "Роман Николаевич"
click at [176, 304] on div at bounding box center [250, 307] width 225 height 13
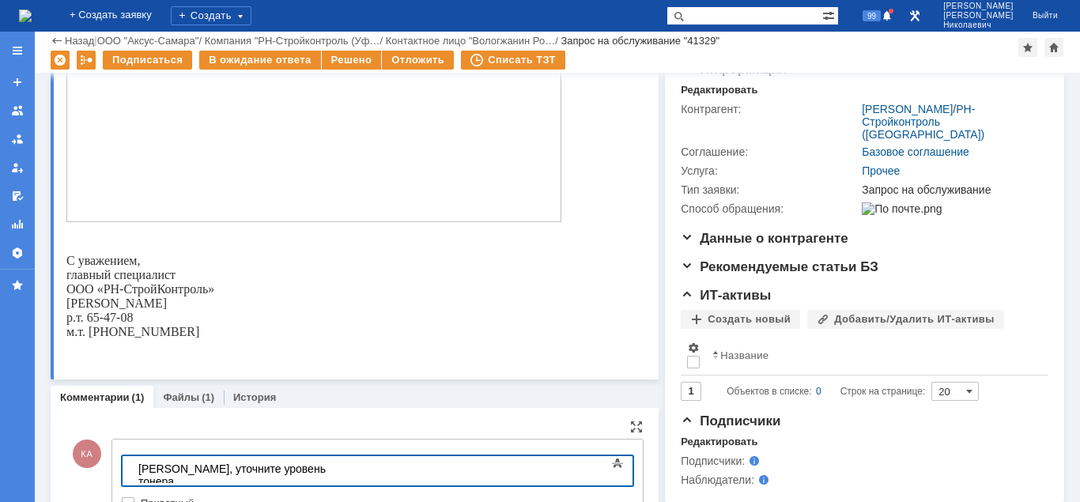
scroll to position [266, 0]
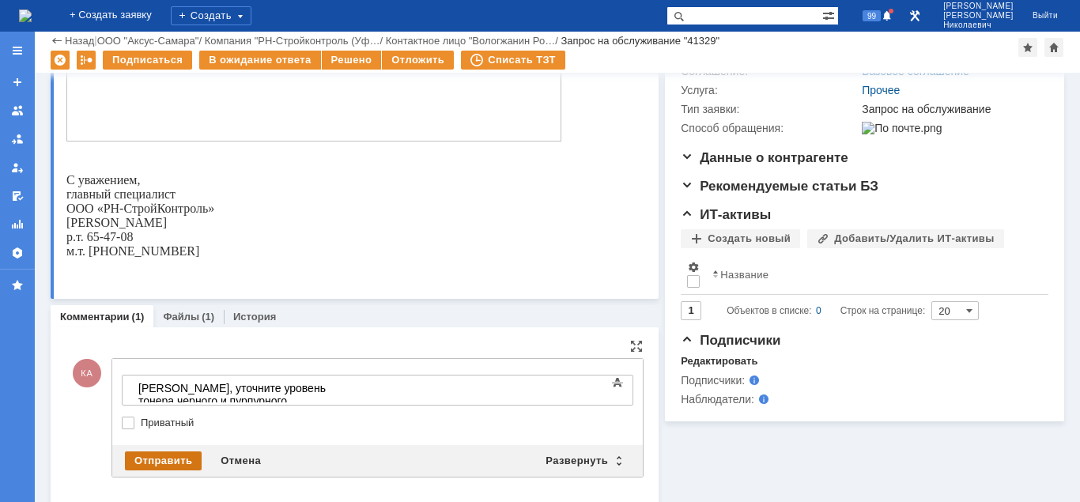
click at [187, 463] on div "Отправить" at bounding box center [163, 461] width 77 height 19
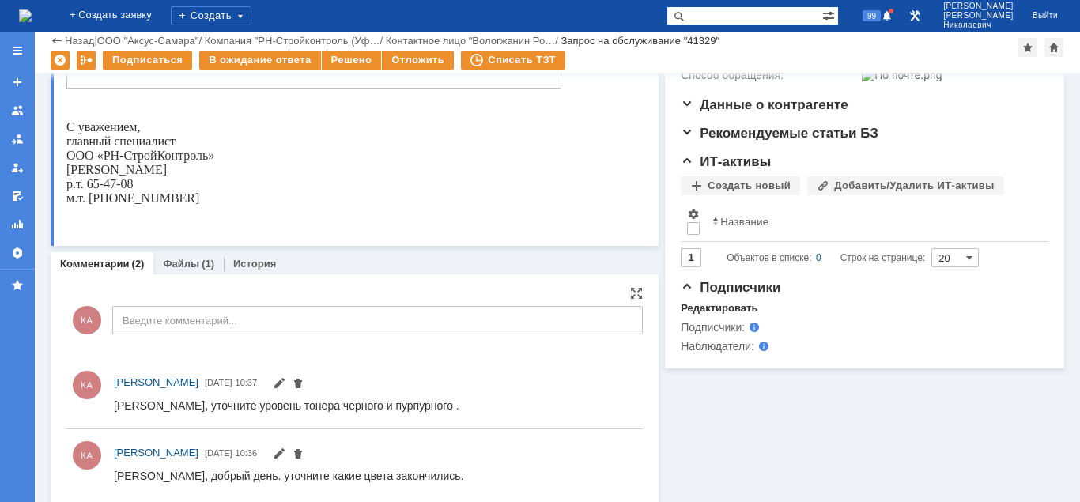
scroll to position [77, 0]
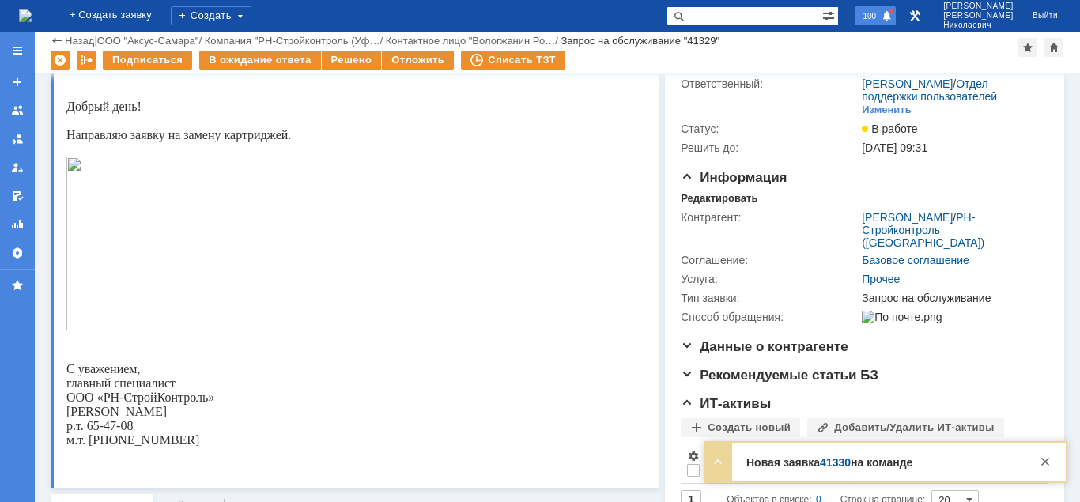
click at [881, 17] on span "100" at bounding box center [869, 15] width 23 height 11
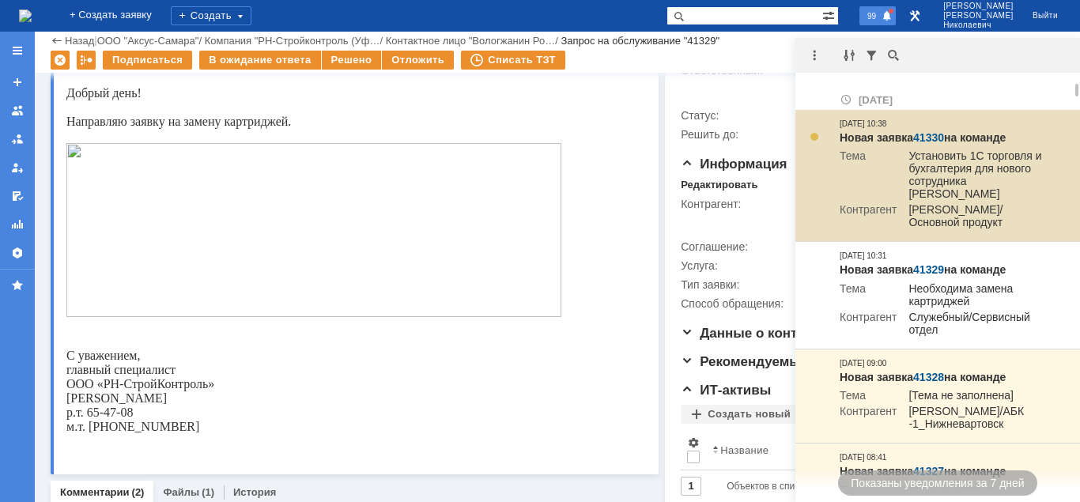
scroll to position [10, 0]
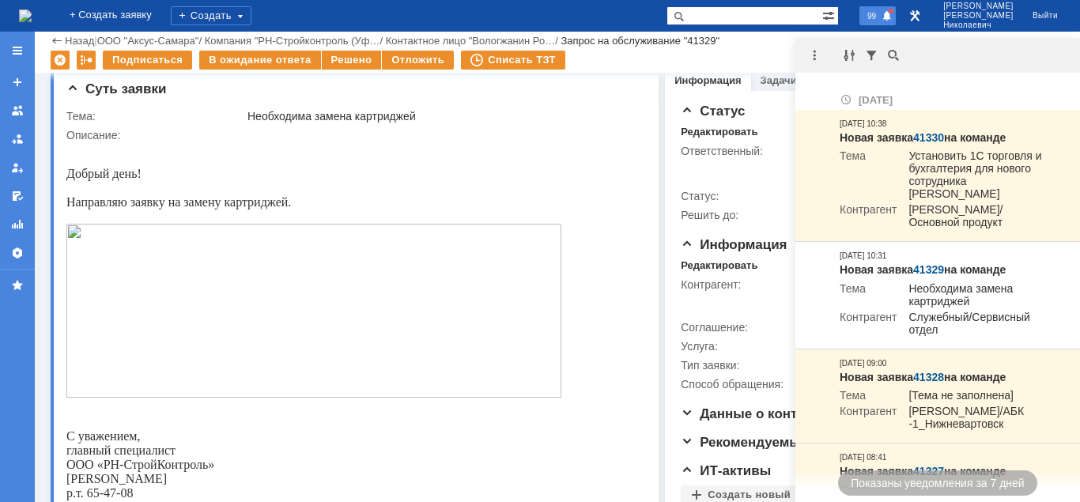
click at [881, 17] on span "99" at bounding box center [872, 15] width 18 height 11
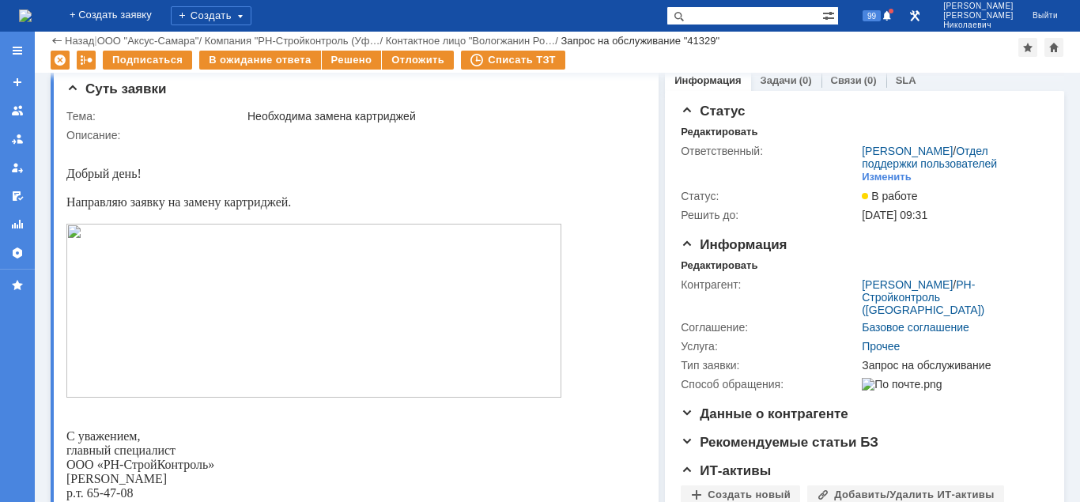
scroll to position [333, 0]
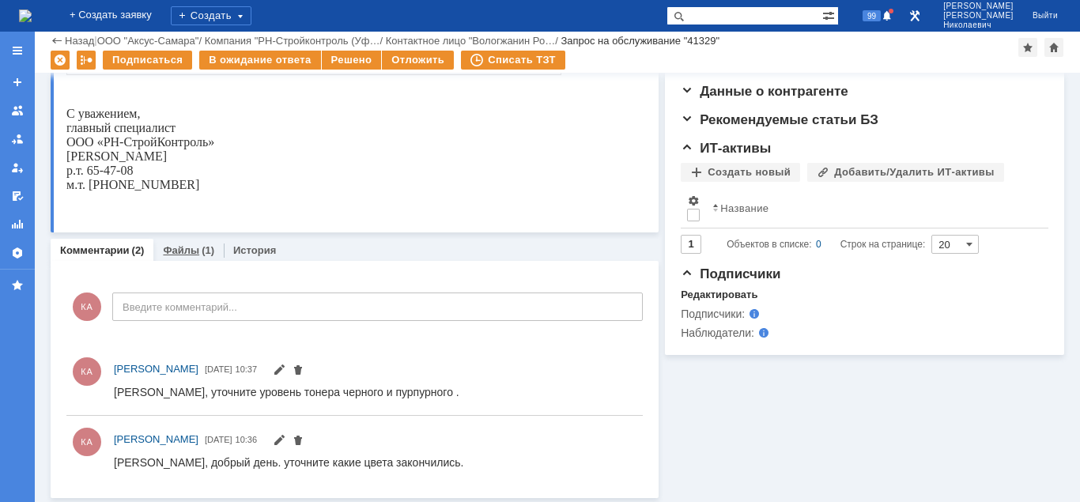
drag, startPoint x: 177, startPoint y: 249, endPoint x: 113, endPoint y: 289, distance: 75.7
click at [177, 249] on link "Файлы" at bounding box center [181, 250] width 36 height 12
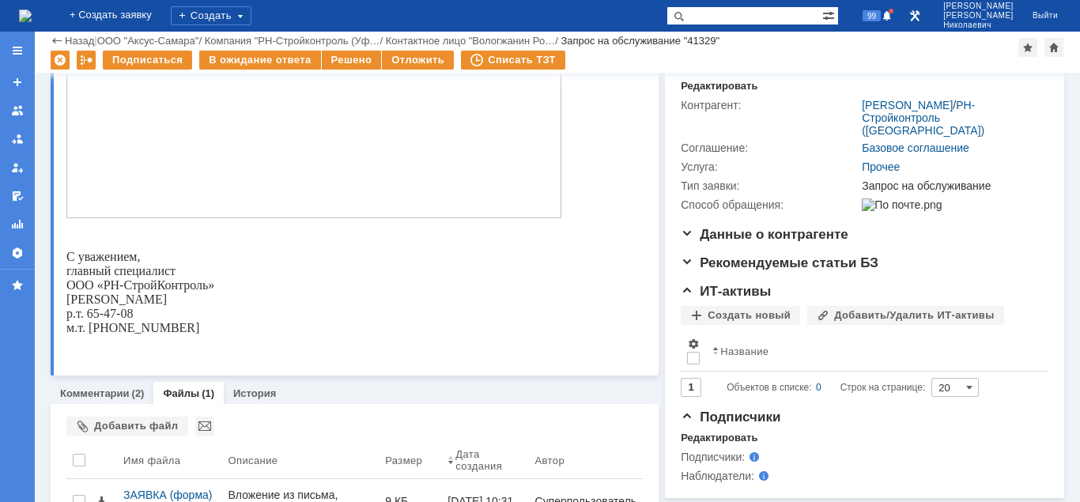
scroll to position [257, 0]
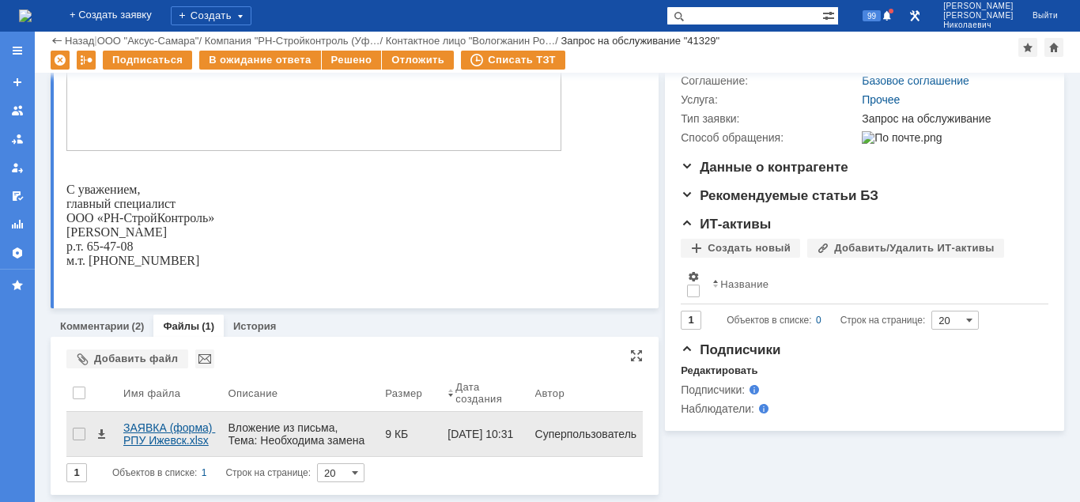
click at [142, 437] on div "ЗАЯВКА (форма) РПУ Ижевск.xlsx" at bounding box center [169, 433] width 93 height 25
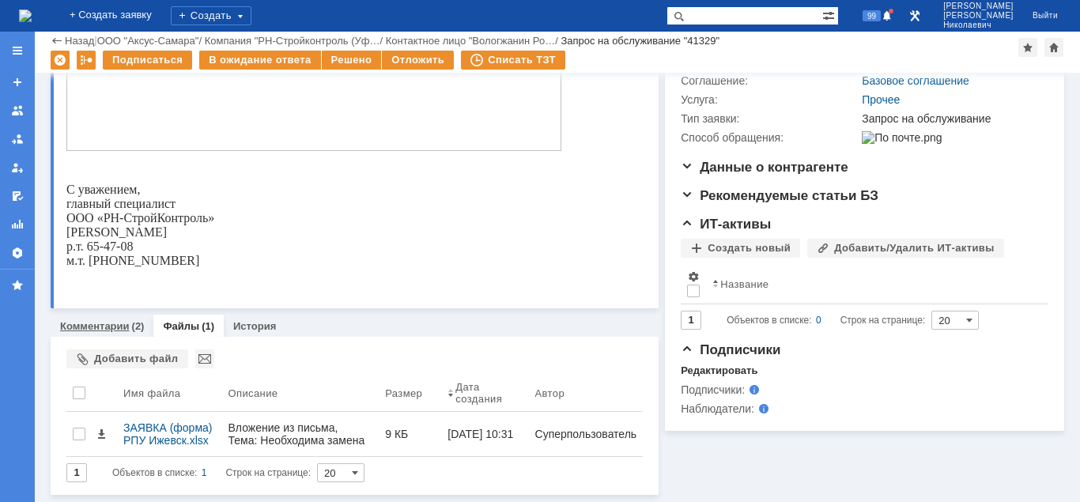
click at [114, 329] on link "Комментарии" at bounding box center [95, 326] width 70 height 12
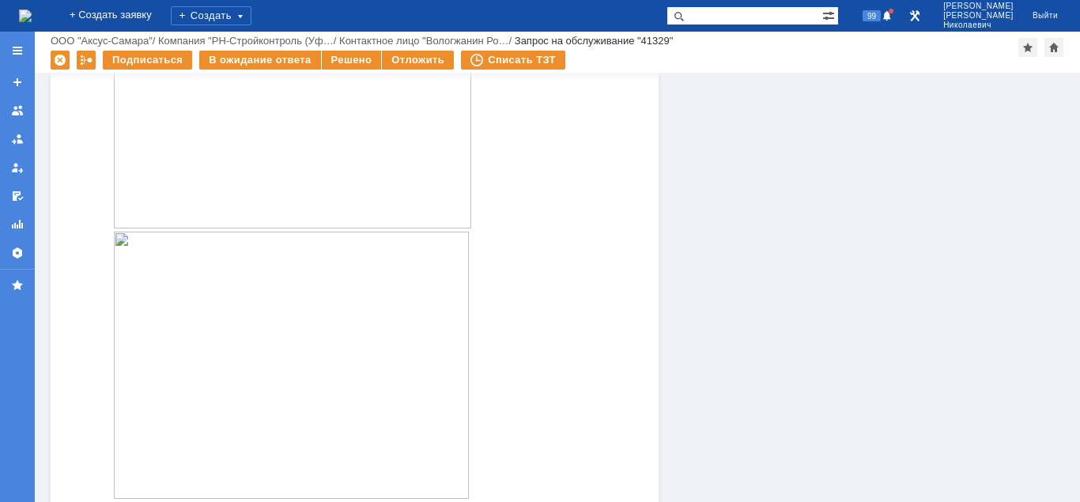
scroll to position [807, 0]
click at [348, 329] on img at bounding box center [291, 330] width 355 height 267
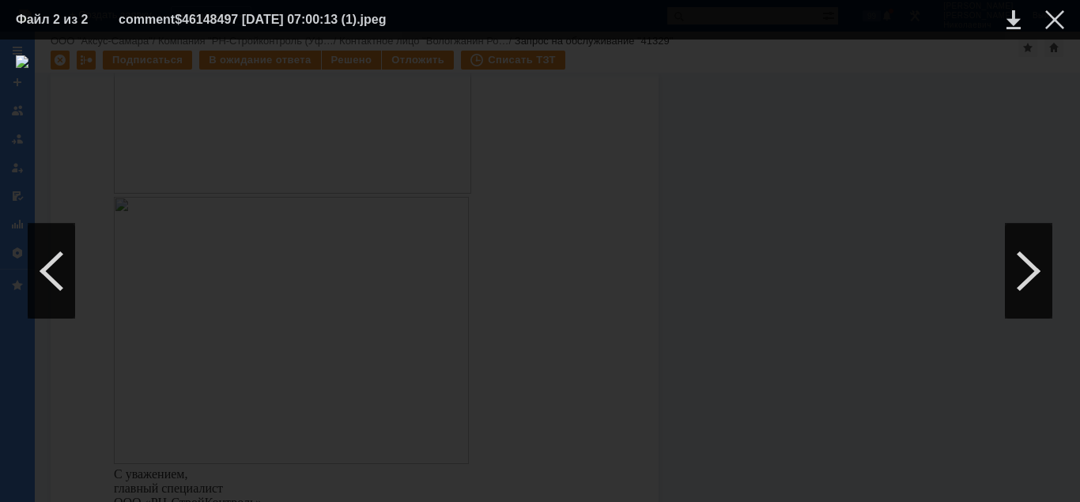
click at [743, 323] on div at bounding box center [540, 270] width 1049 height 431
click at [1053, 15] on div at bounding box center [1054, 19] width 19 height 19
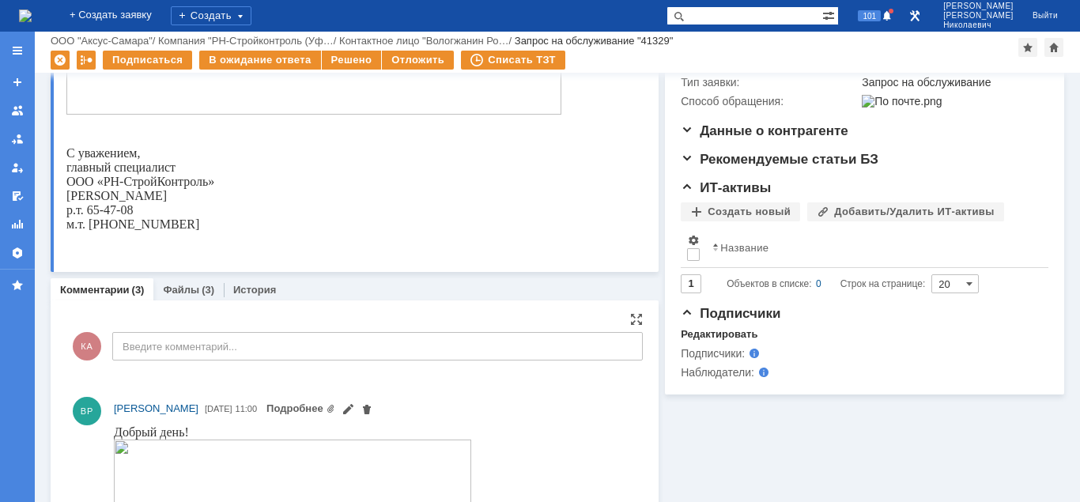
scroll to position [323, 0]
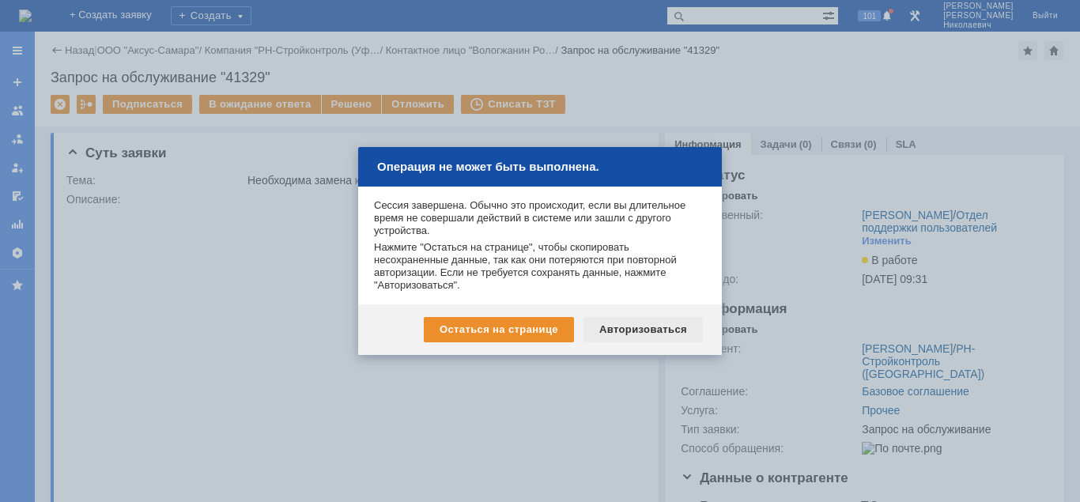
drag, startPoint x: 0, startPoint y: 0, endPoint x: 648, endPoint y: 328, distance: 726.0
click at [648, 328] on div "Авторизоваться" at bounding box center [643, 329] width 119 height 25
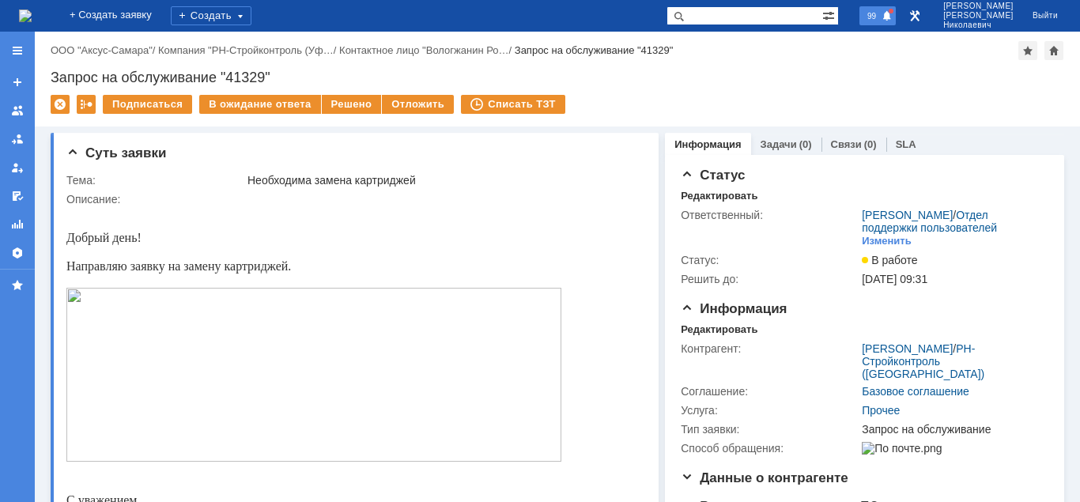
click at [881, 18] on span "99" at bounding box center [872, 15] width 18 height 11
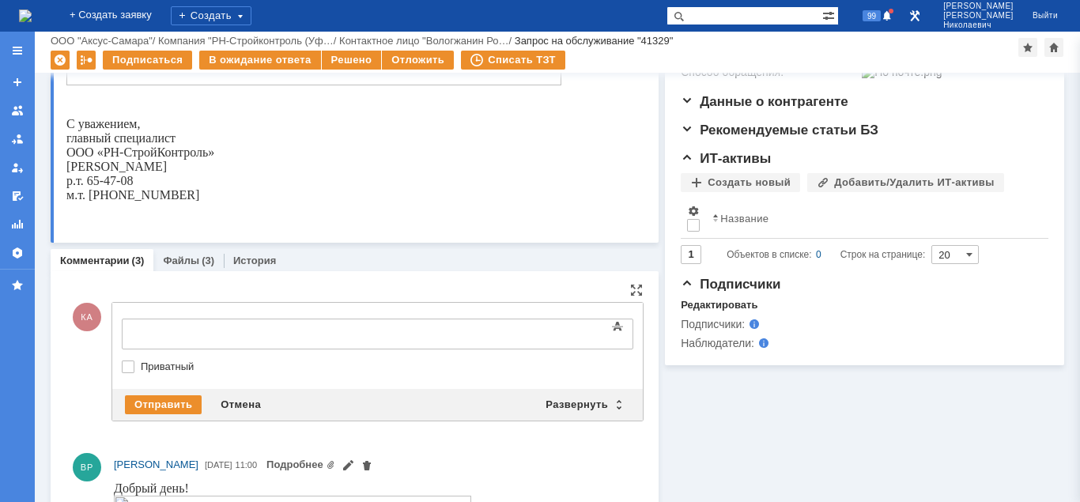
click at [180, 328] on div at bounding box center [250, 332] width 225 height 13
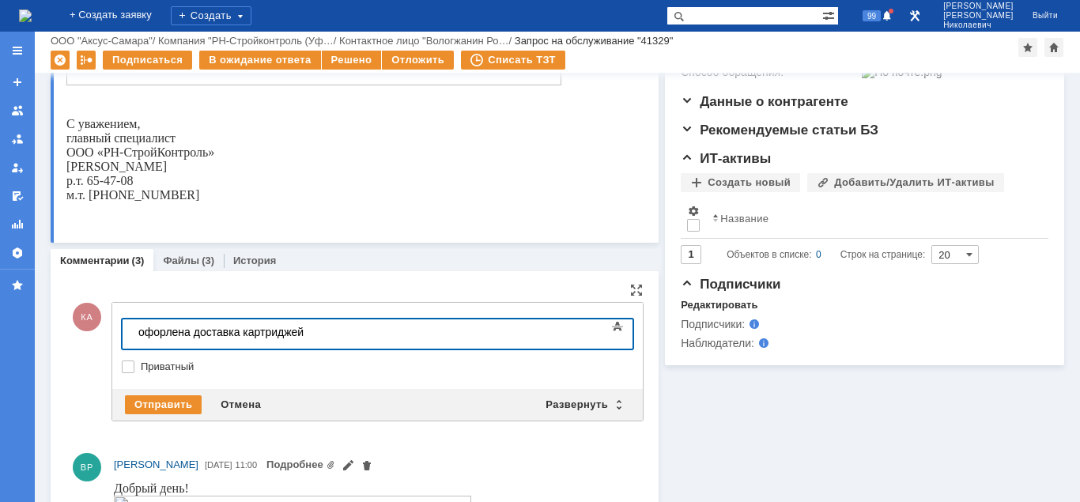
click at [167, 333] on div "офорлена доставка картриджей" at bounding box center [250, 332] width 225 height 13
click at [361, 343] on body "оформлена доставка картриджей" at bounding box center [250, 332] width 237 height 27
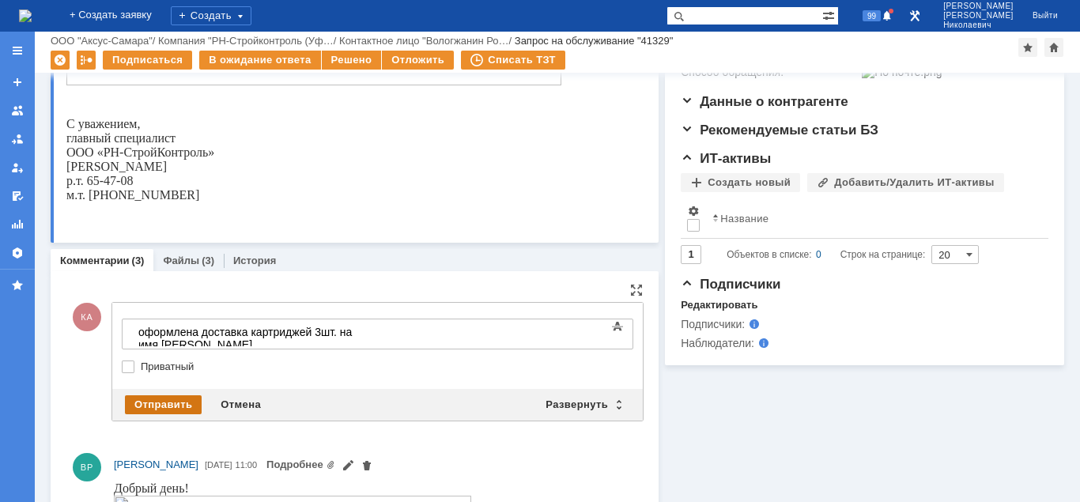
click at [161, 405] on div "Отправить" at bounding box center [163, 404] width 77 height 19
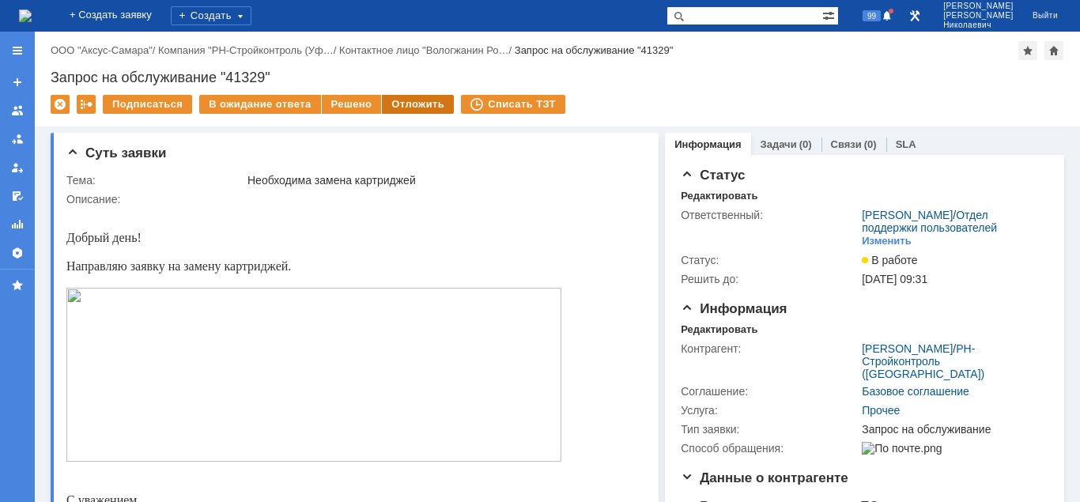
click at [431, 107] on div "Отложить" at bounding box center [418, 104] width 72 height 19
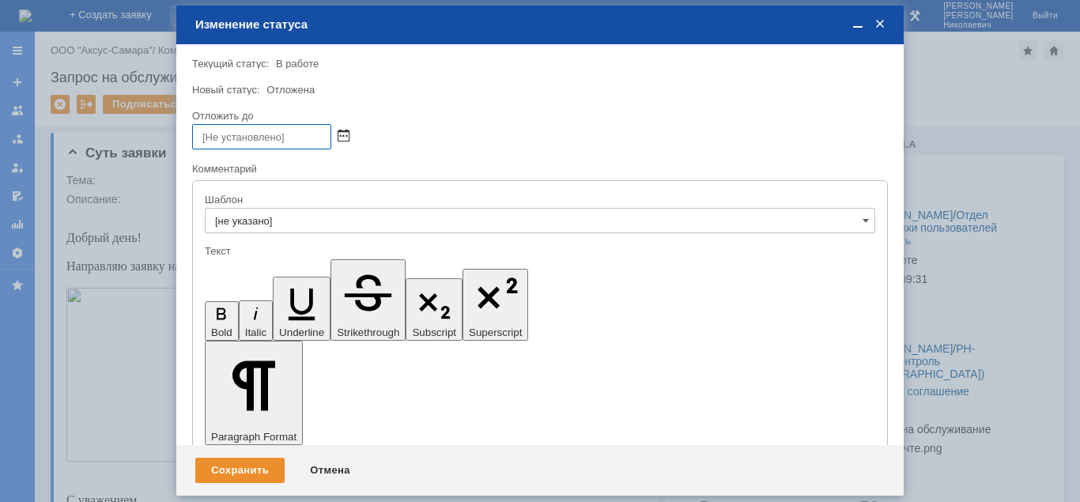
click at [349, 137] on span at bounding box center [344, 136] width 12 height 13
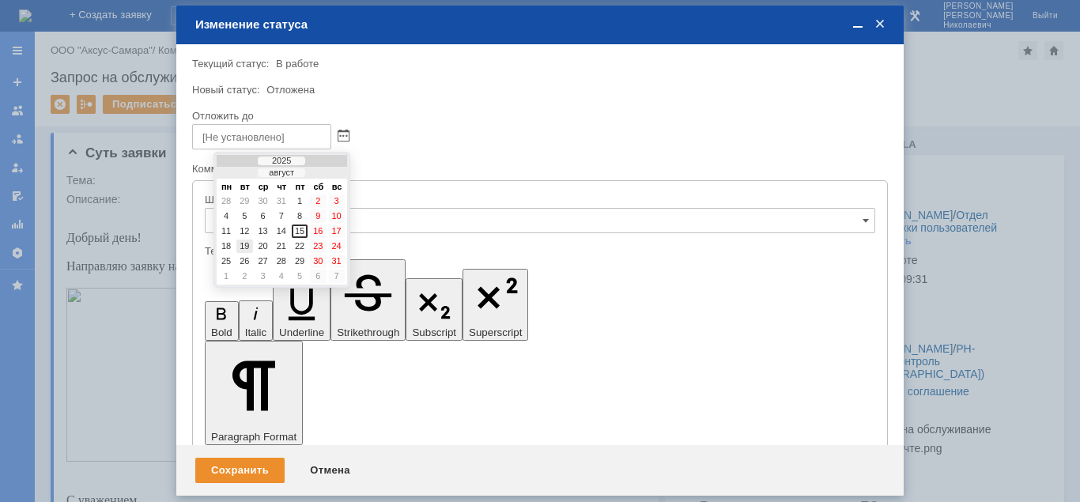
drag, startPoint x: 244, startPoint y: 250, endPoint x: 261, endPoint y: 225, distance: 30.1
click at [244, 249] on div "19" at bounding box center [244, 246] width 16 height 13
type input "19.08.2025 11:58"
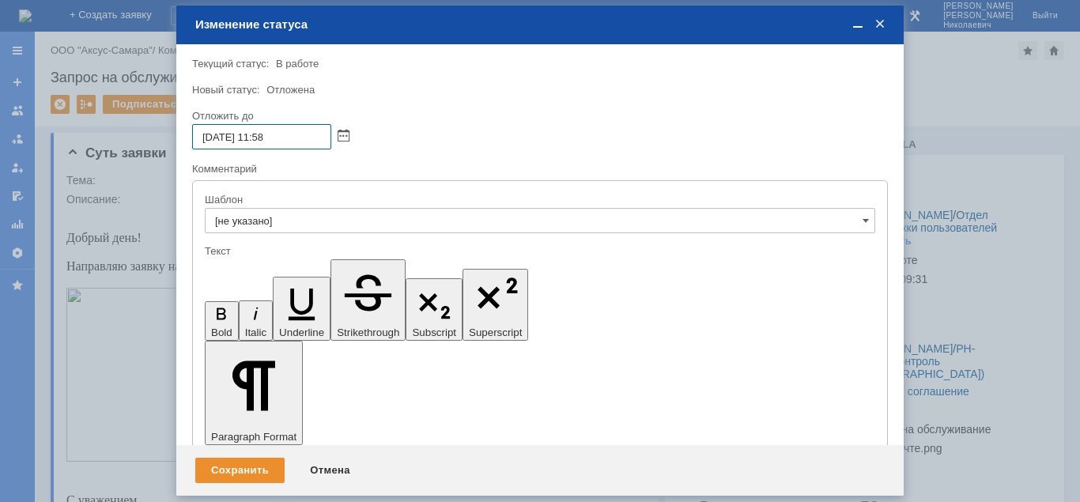
click at [268, 135] on input "19.08.2025 11:58" at bounding box center [261, 136] width 139 height 25
click at [246, 476] on div "Сохранить" at bounding box center [239, 470] width 89 height 25
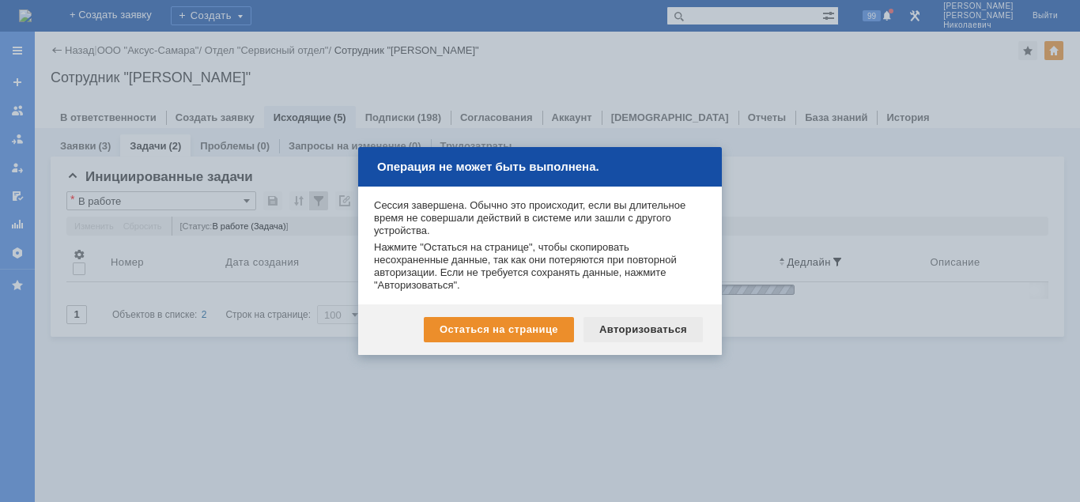
click at [629, 327] on div "Авторизоваться" at bounding box center [643, 329] width 119 height 25
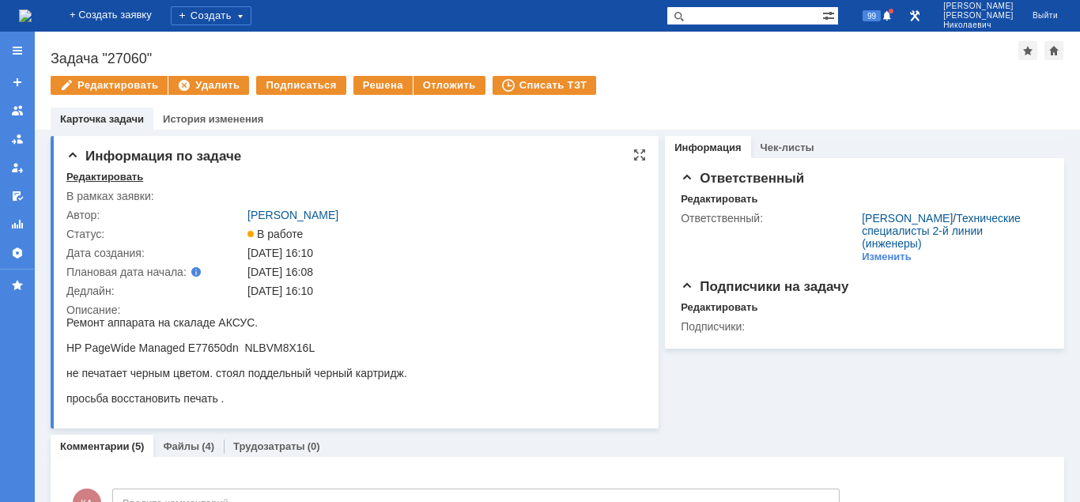
click at [107, 182] on div "Редактировать" at bounding box center [104, 177] width 77 height 13
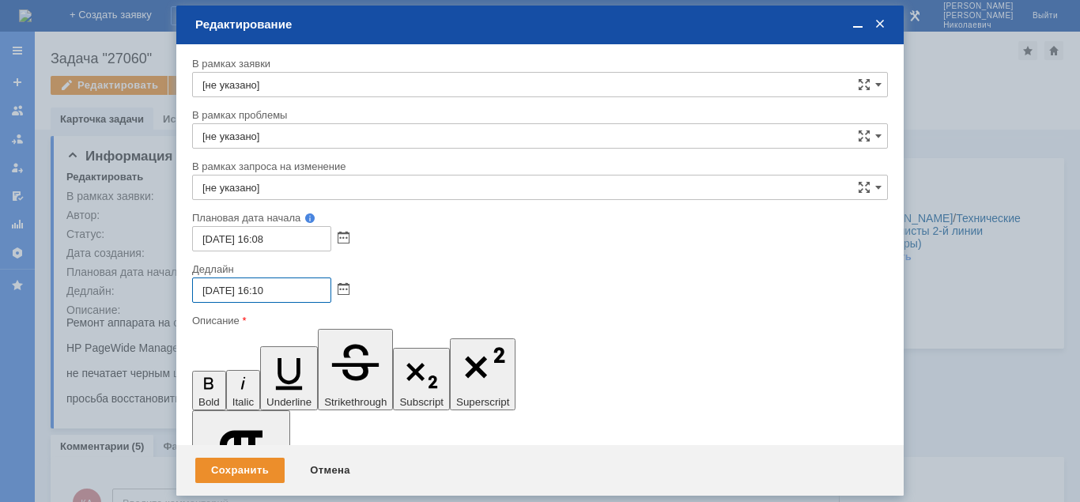
click at [209, 289] on input "[DATE] 16:10" at bounding box center [261, 290] width 139 height 25
click at [344, 284] on span at bounding box center [344, 290] width 12 height 13
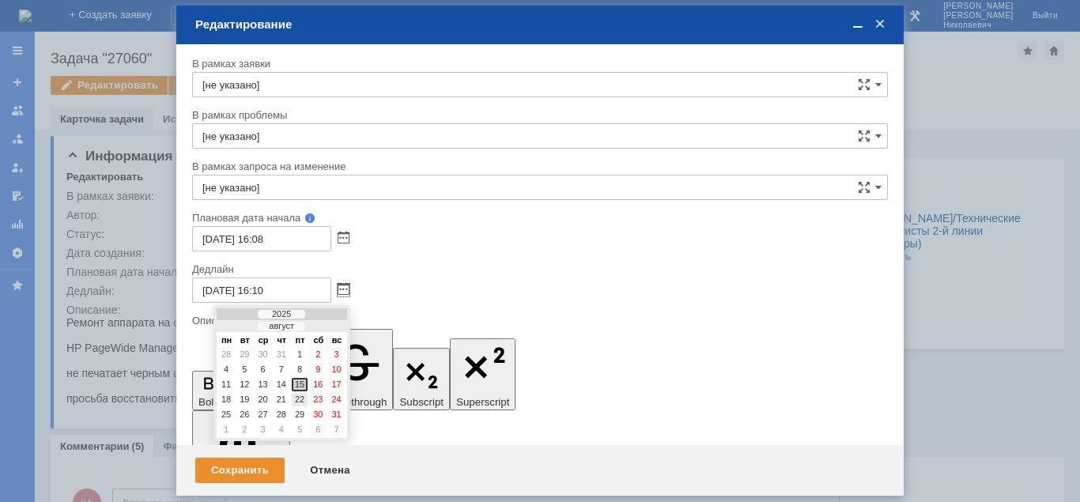
click at [300, 401] on div "22" at bounding box center [300, 399] width 16 height 13
type input "22.08.2025 16:10"
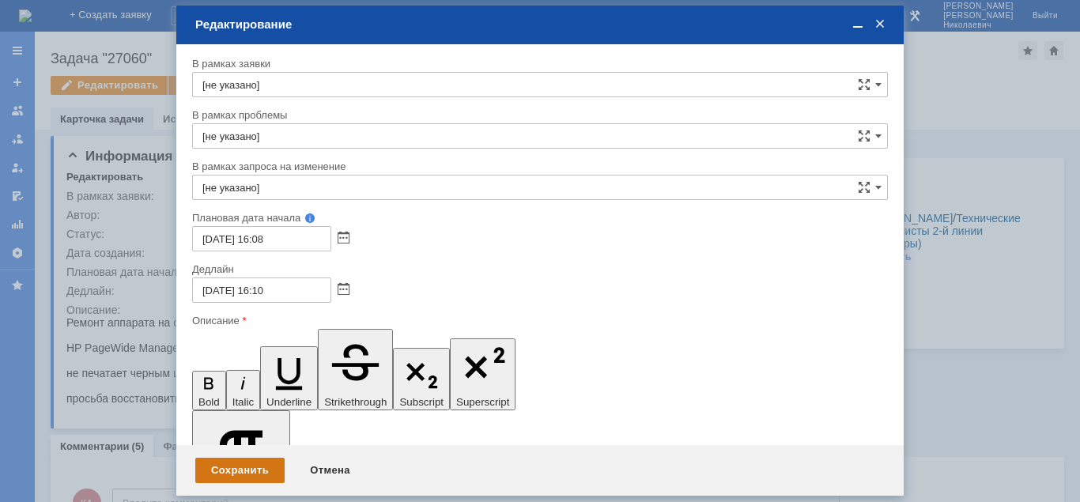
click at [220, 473] on div "Сохранить" at bounding box center [239, 470] width 89 height 25
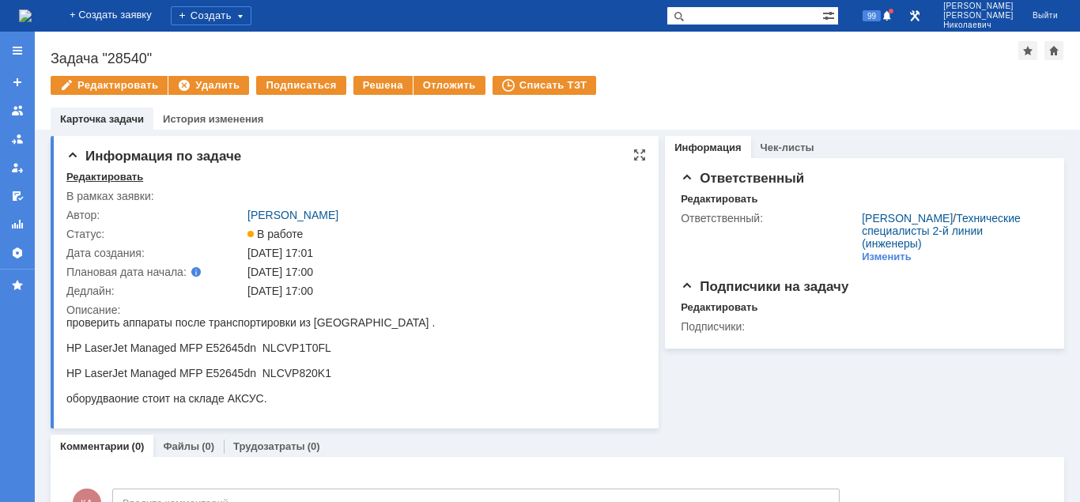
click at [123, 176] on div "Редактировать" at bounding box center [104, 177] width 77 height 13
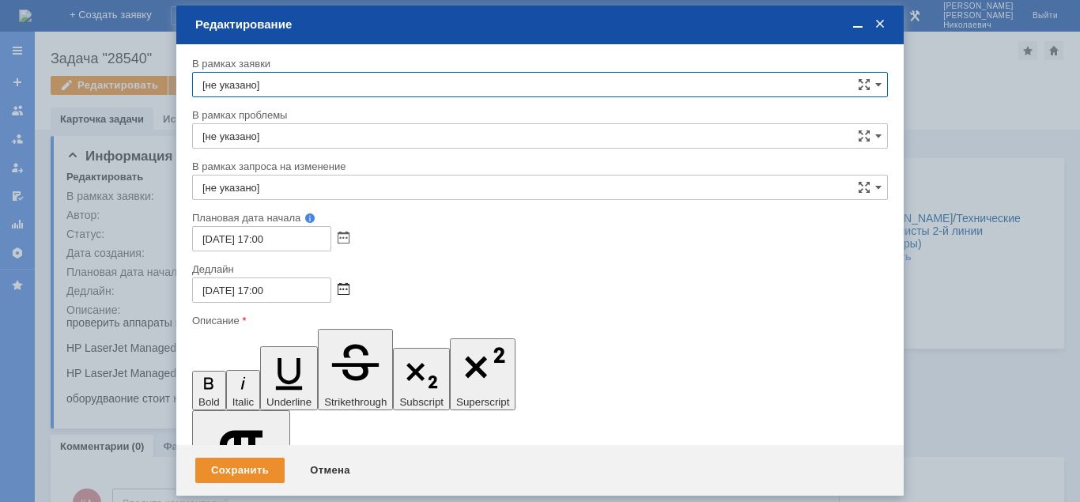
click at [339, 288] on span at bounding box center [344, 290] width 12 height 13
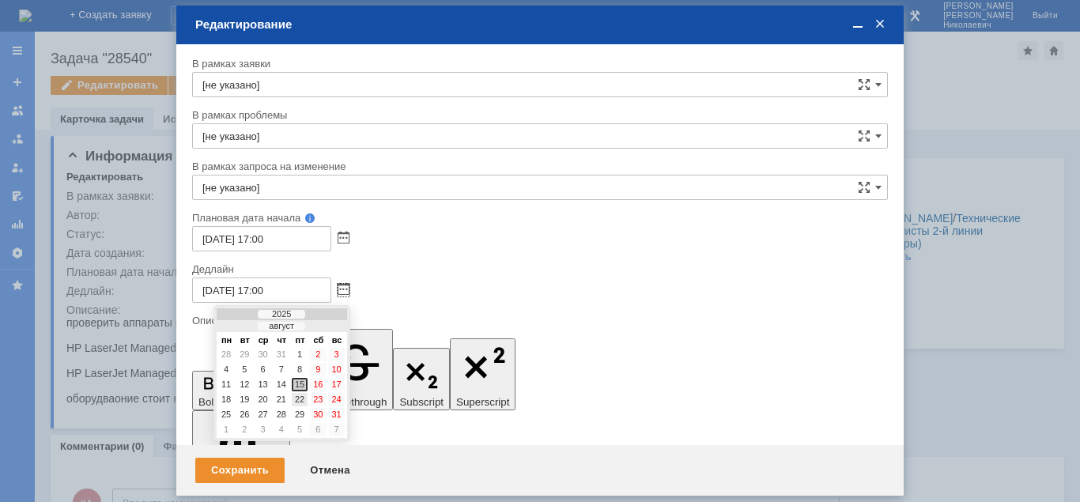
click at [300, 399] on div "22" at bounding box center [300, 399] width 16 height 13
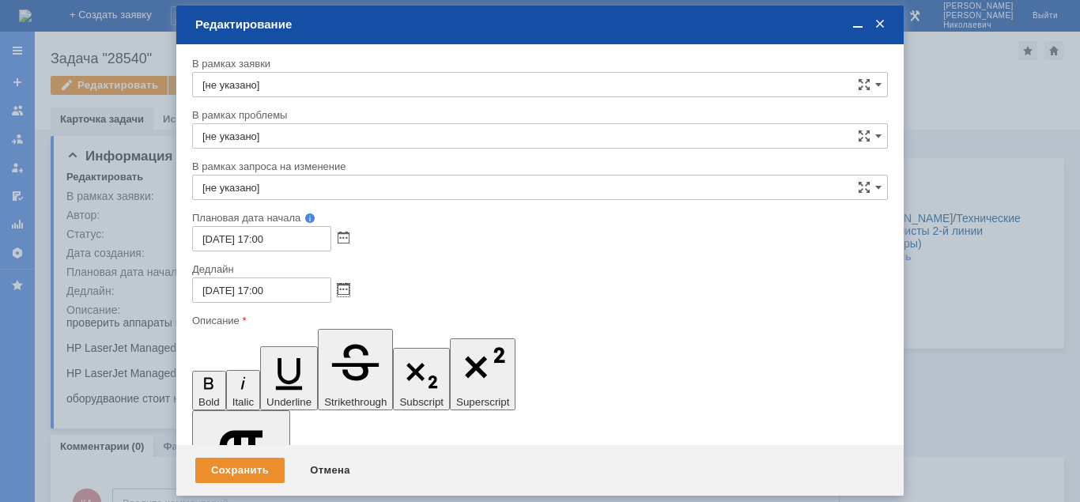
type input "[DATE] 17:00"
click at [260, 464] on div "Сохранить" at bounding box center [239, 470] width 89 height 25
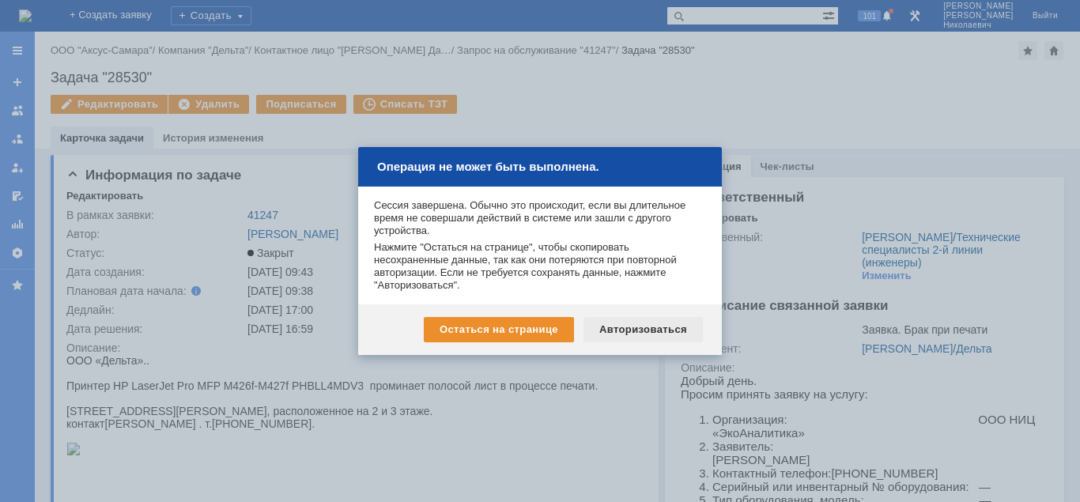
click at [646, 326] on div "Авторизоваться" at bounding box center [643, 329] width 119 height 25
